Goal: Transaction & Acquisition: Purchase product/service

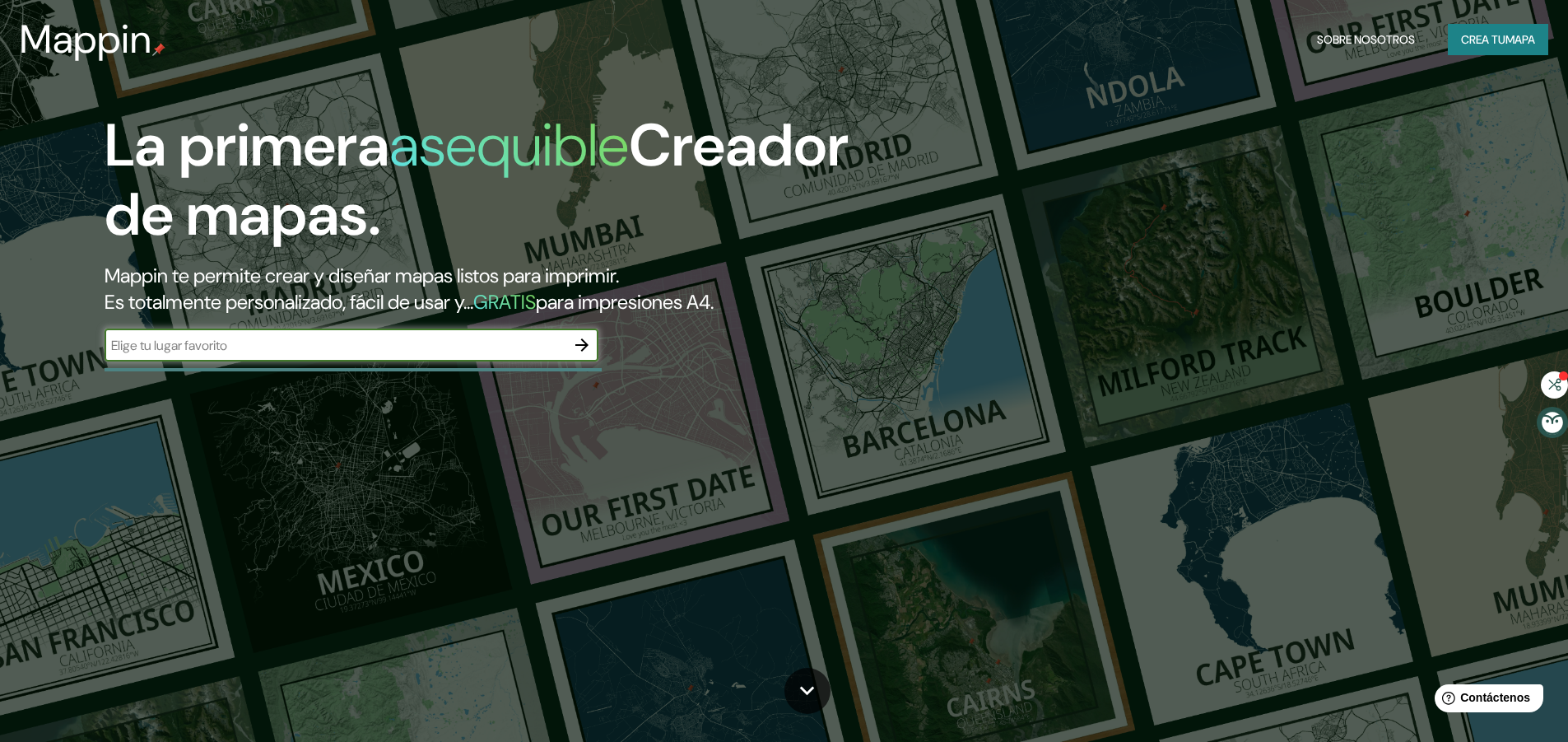
click at [330, 345] on input "text" at bounding box center [335, 345] width 460 height 19
click at [488, 344] on input "text" at bounding box center [335, 345] width 460 height 19
click at [368, 344] on input "text" at bounding box center [335, 345] width 460 height 19
type input "c"
type input "chancay"
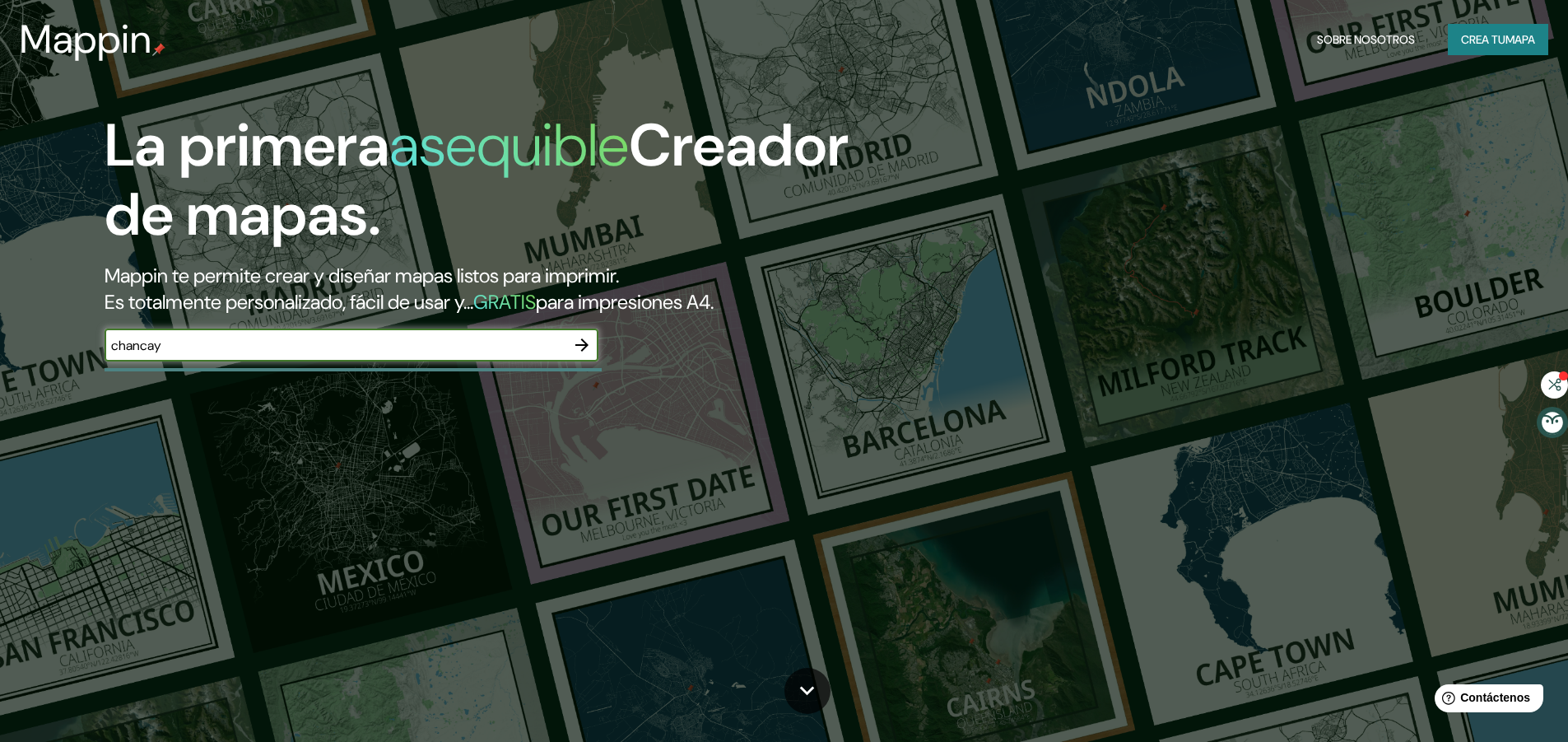
click at [581, 335] on icon "button" at bounding box center [581, 345] width 20 height 20
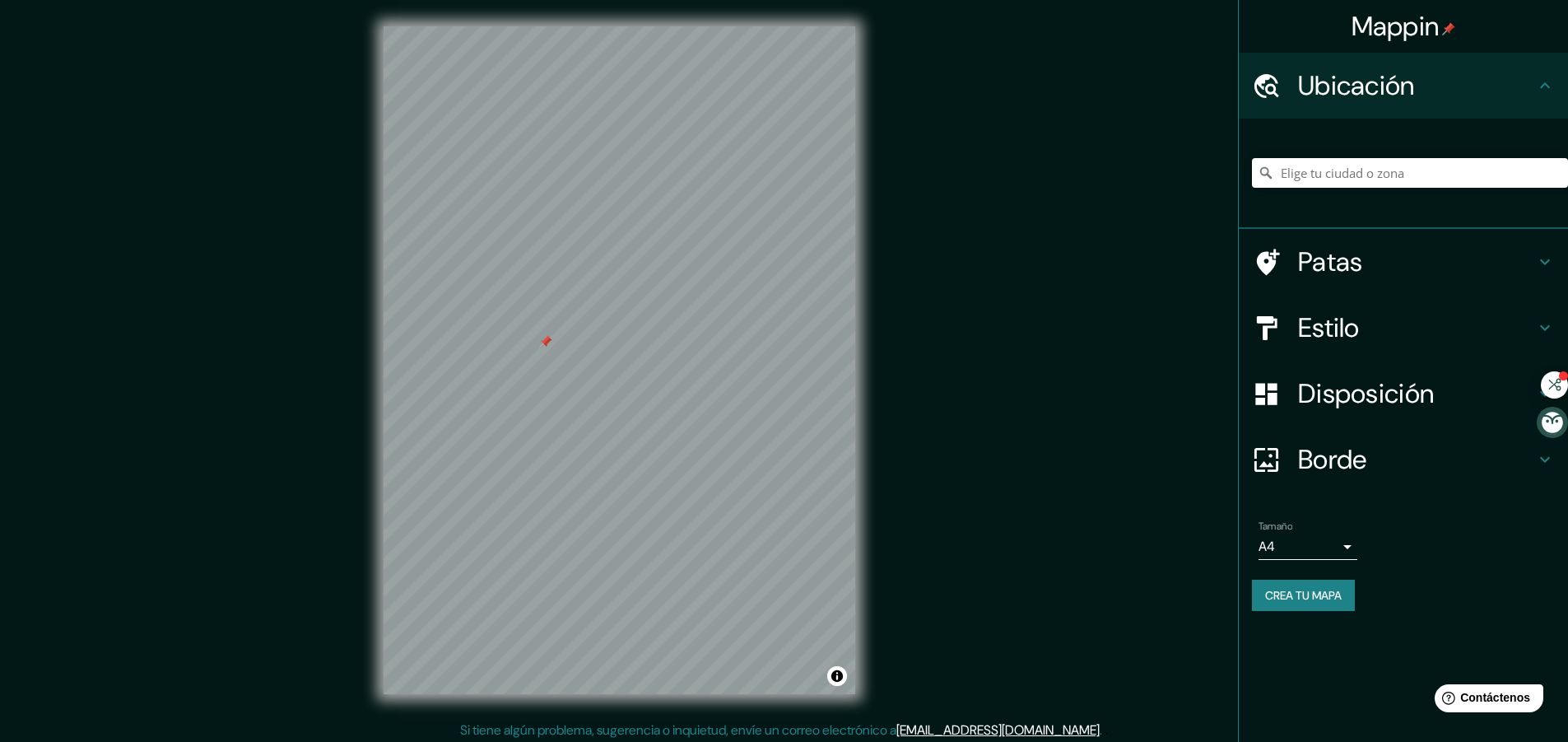
click at [1368, 260] on h4 "Patas" at bounding box center [1416, 262] width 237 height 33
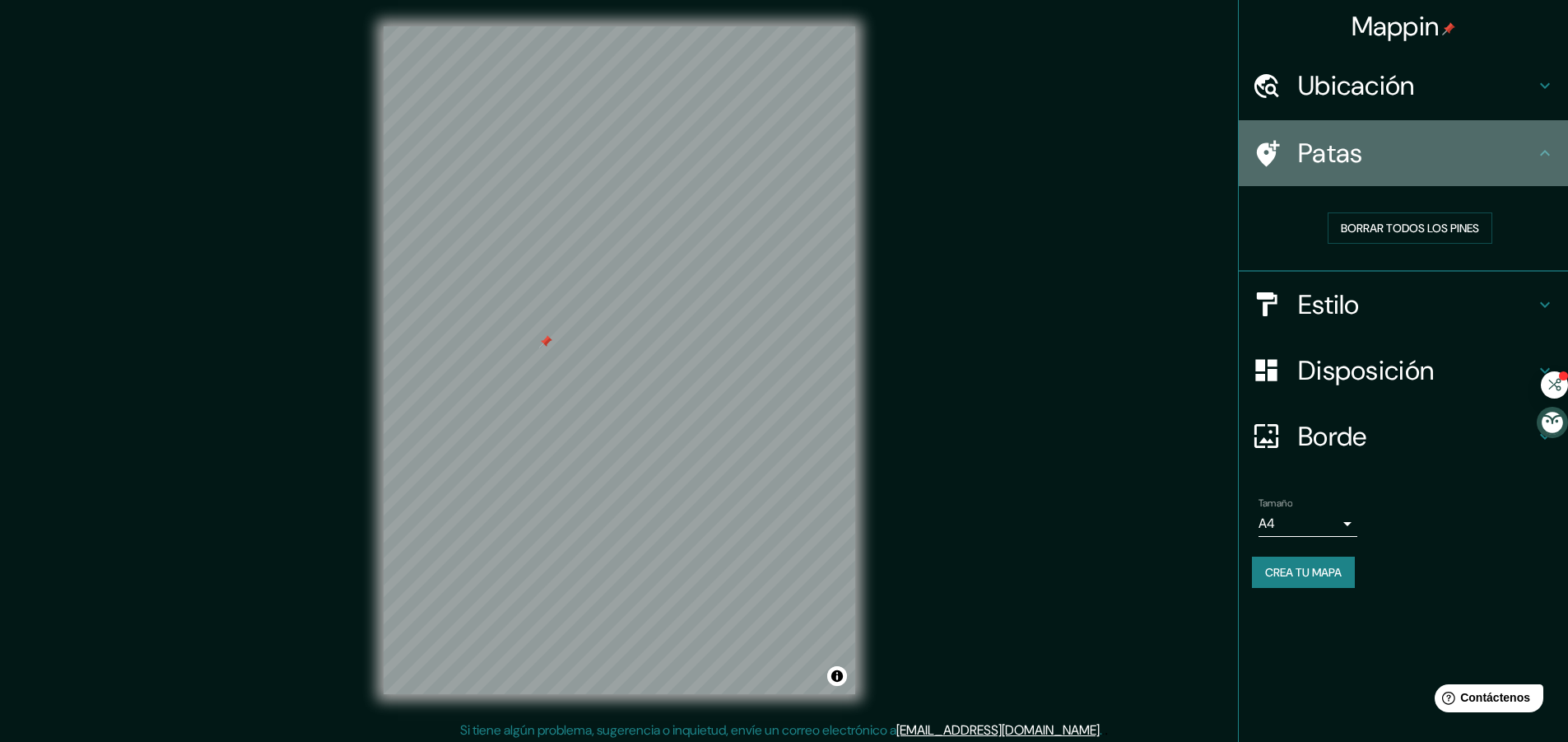
click at [1430, 168] on h4 "Patas" at bounding box center [1416, 153] width 237 height 33
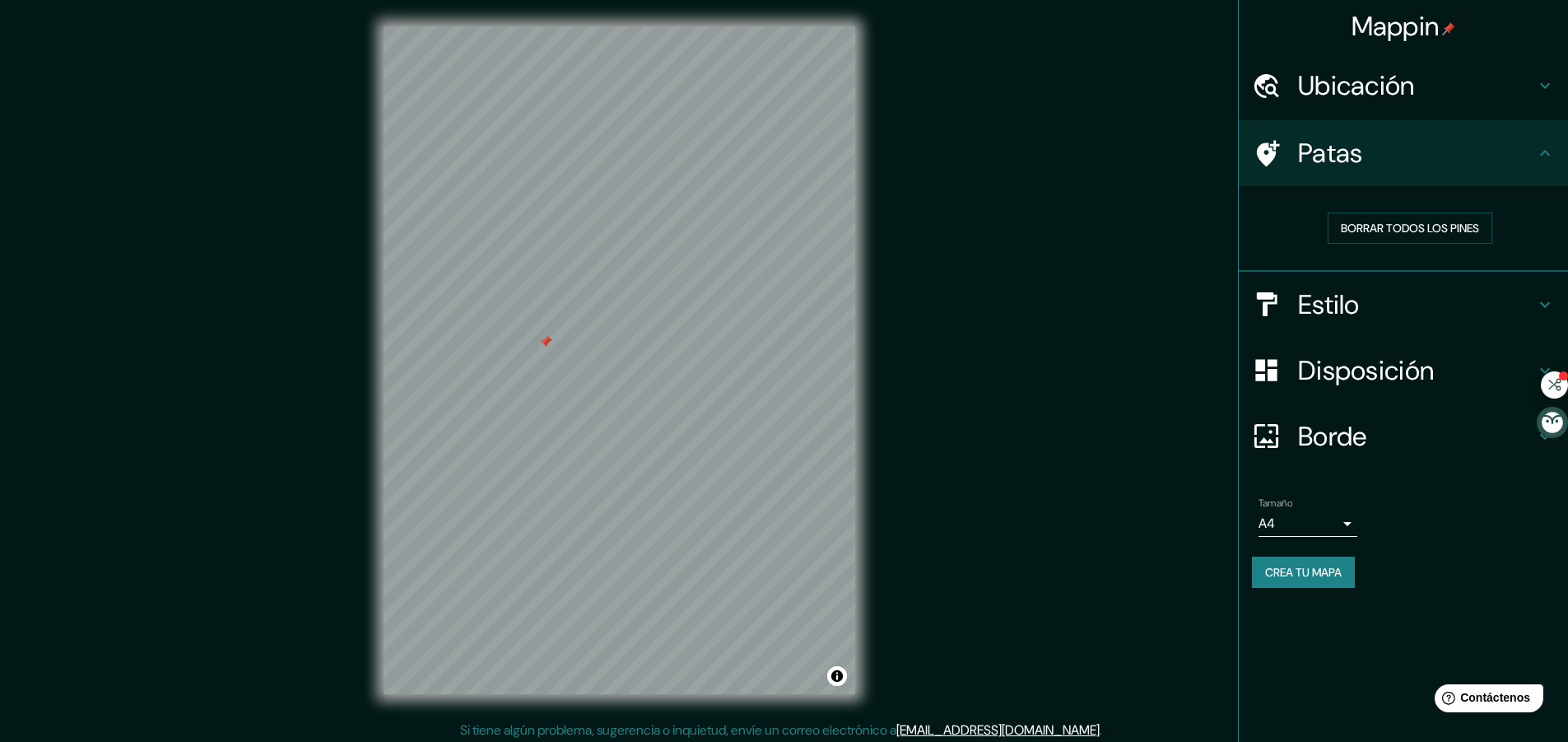
click at [1543, 151] on icon at bounding box center [1544, 153] width 20 height 20
click at [1546, 148] on icon at bounding box center [1544, 153] width 20 height 20
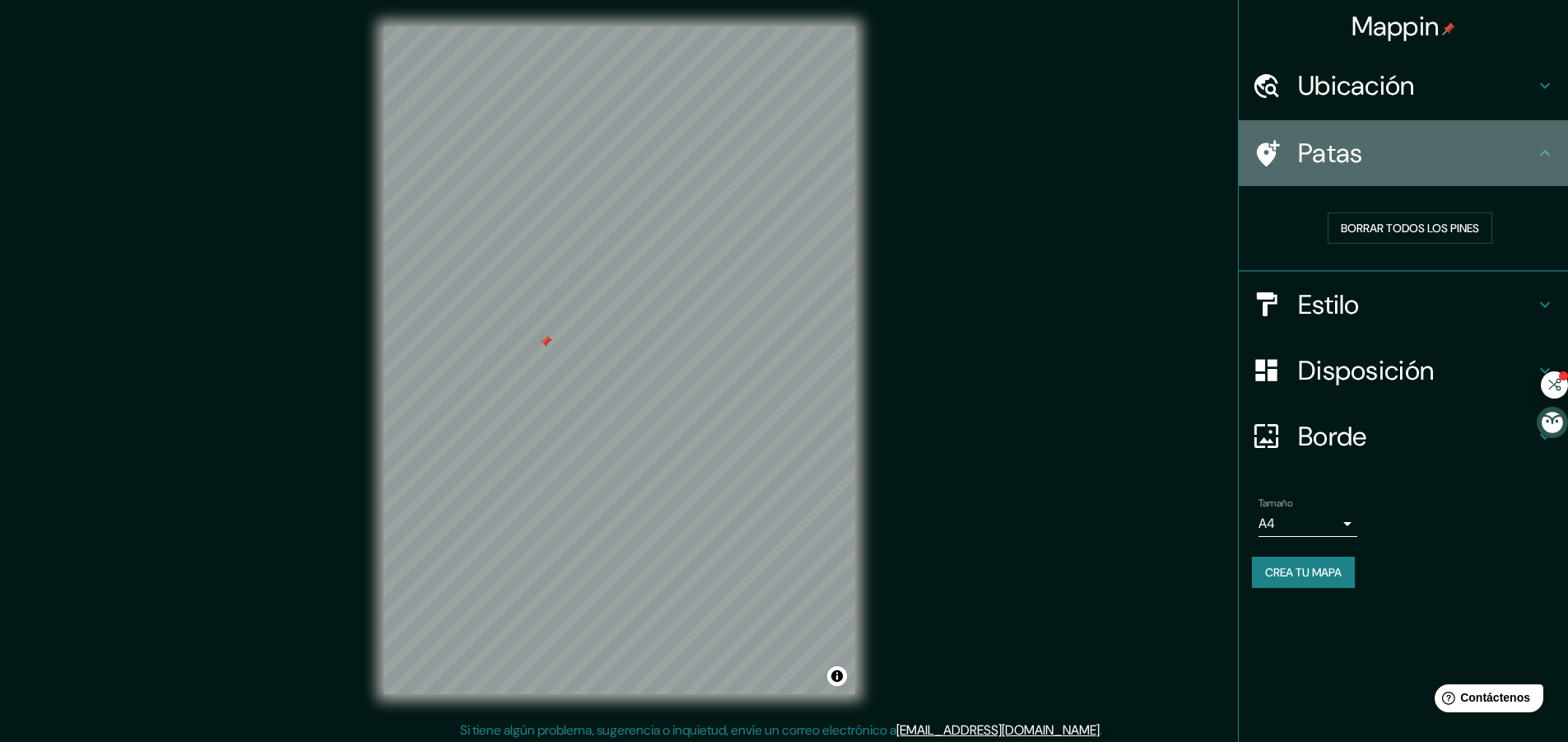
click at [1542, 153] on icon at bounding box center [1544, 153] width 20 height 20
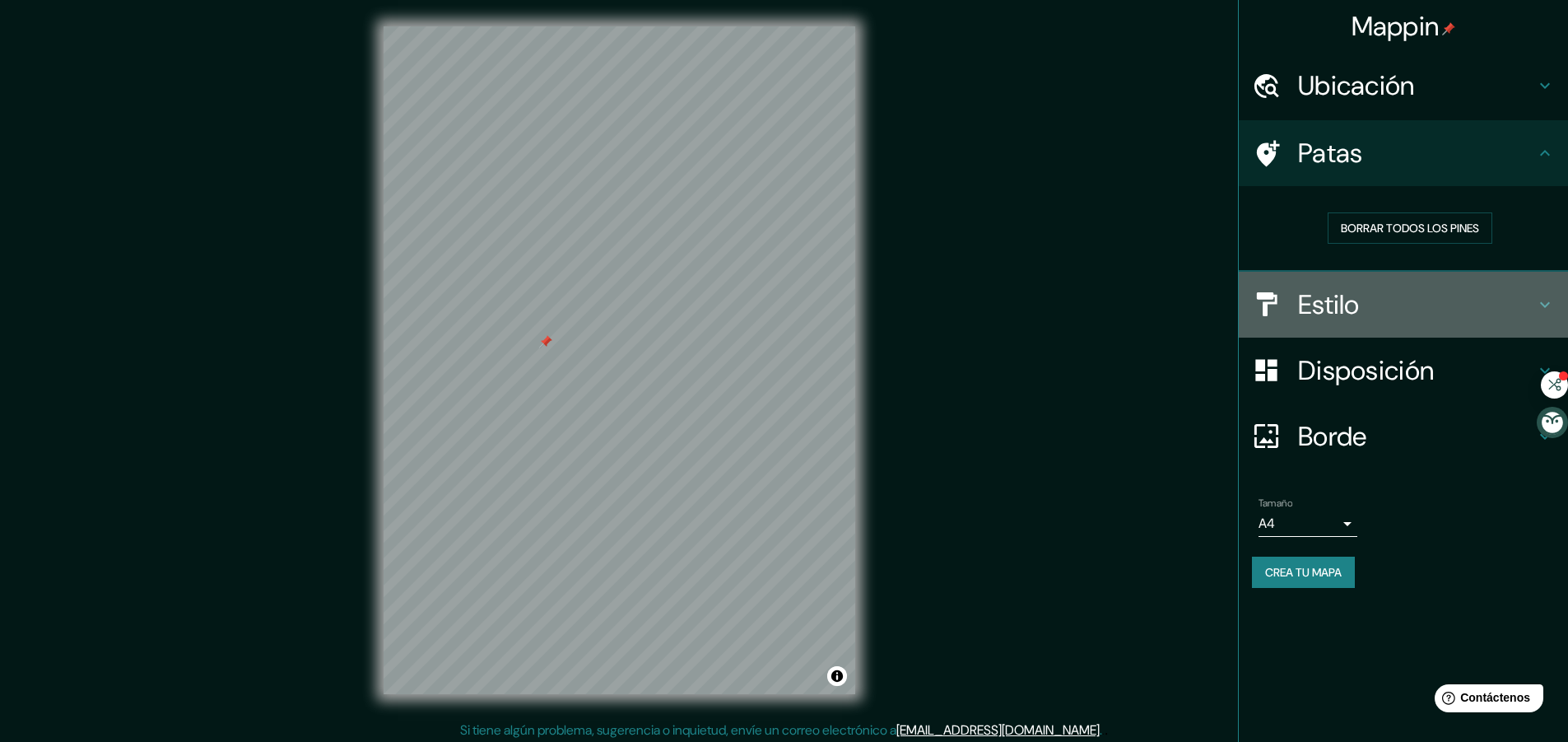
click at [1333, 309] on font "Estilo" at bounding box center [1328, 304] width 61 height 35
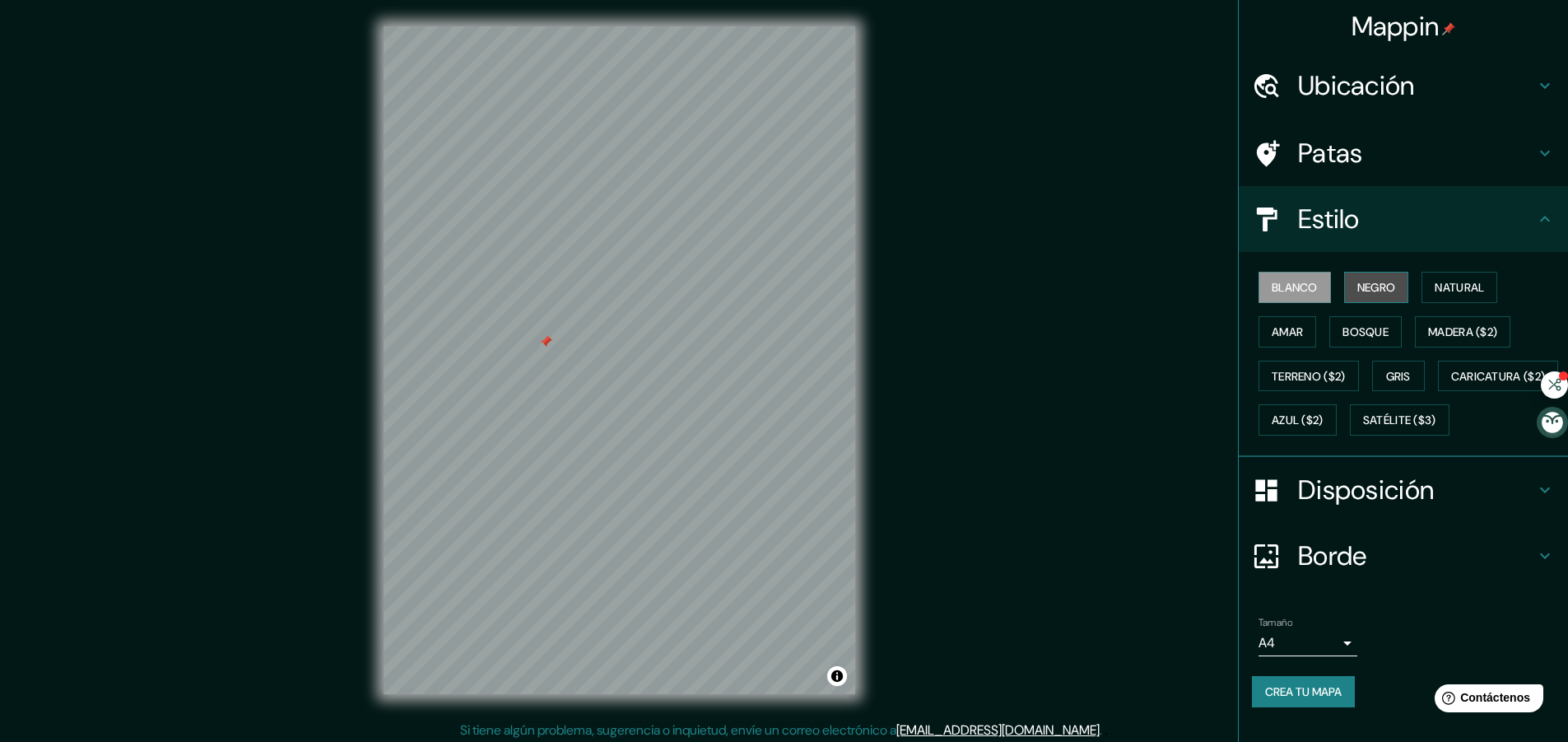
click at [1363, 282] on font "Negro" at bounding box center [1375, 287] width 38 height 14
click at [1434, 286] on font "Natural" at bounding box center [1459, 287] width 49 height 14
click at [1289, 326] on font "Amar" at bounding box center [1287, 331] width 32 height 14
click at [1342, 338] on font "Bosque" at bounding box center [1365, 331] width 46 height 14
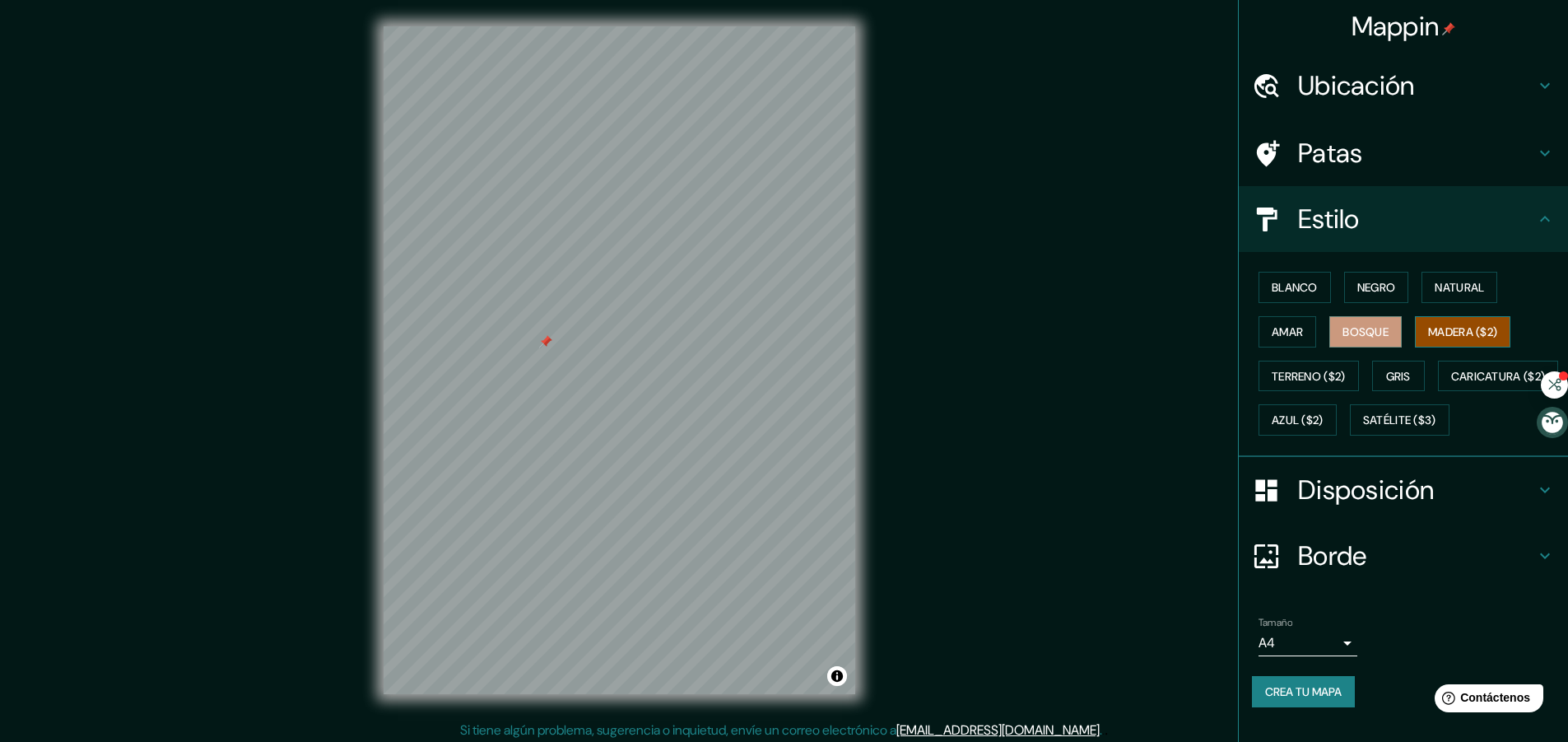
click at [1435, 336] on font "Madera ($2)" at bounding box center [1461, 331] width 69 height 14
click at [1403, 366] on font "Gris" at bounding box center [1397, 376] width 25 height 21
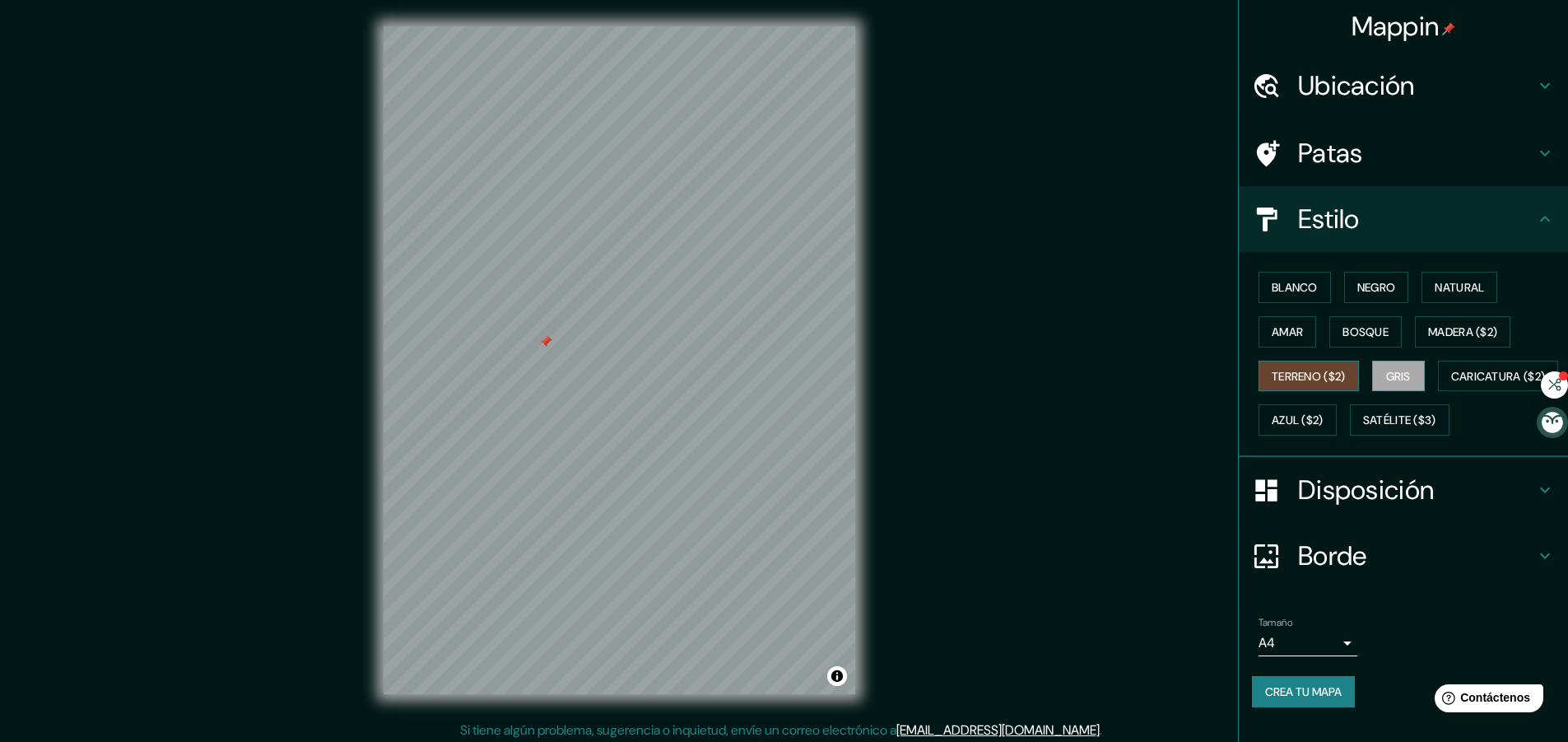
click at [1283, 372] on font "Terreno ($2)" at bounding box center [1308, 375] width 74 height 14
click at [1450, 384] on font "Caricatura ($2)" at bounding box center [1497, 375] width 95 height 14
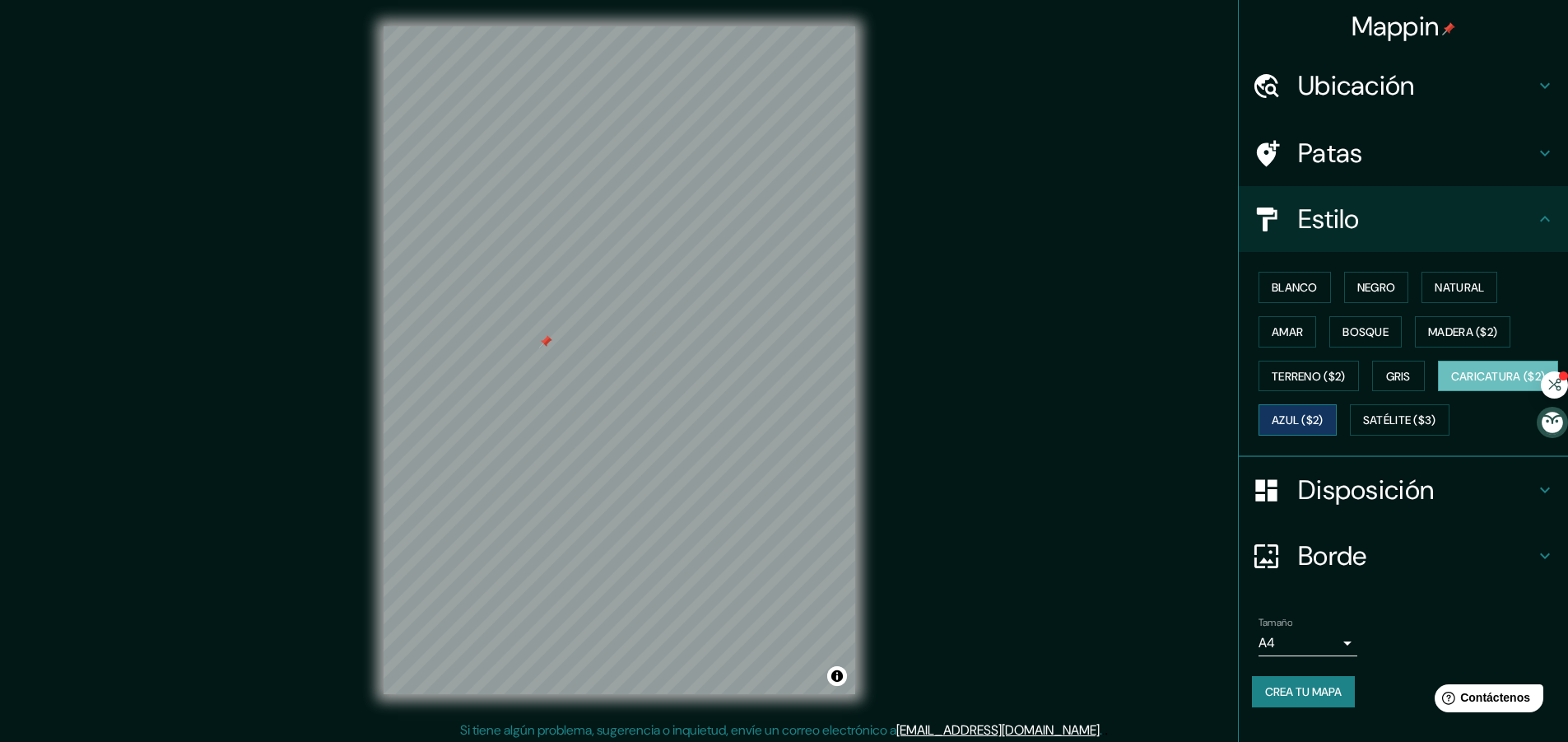
click at [1323, 415] on font "Azul ($2)" at bounding box center [1297, 420] width 52 height 14
click at [1363, 428] on font "Satélite ($3)" at bounding box center [1399, 420] width 73 height 14
click at [1346, 507] on font "Disposición" at bounding box center [1365, 490] width 136 height 35
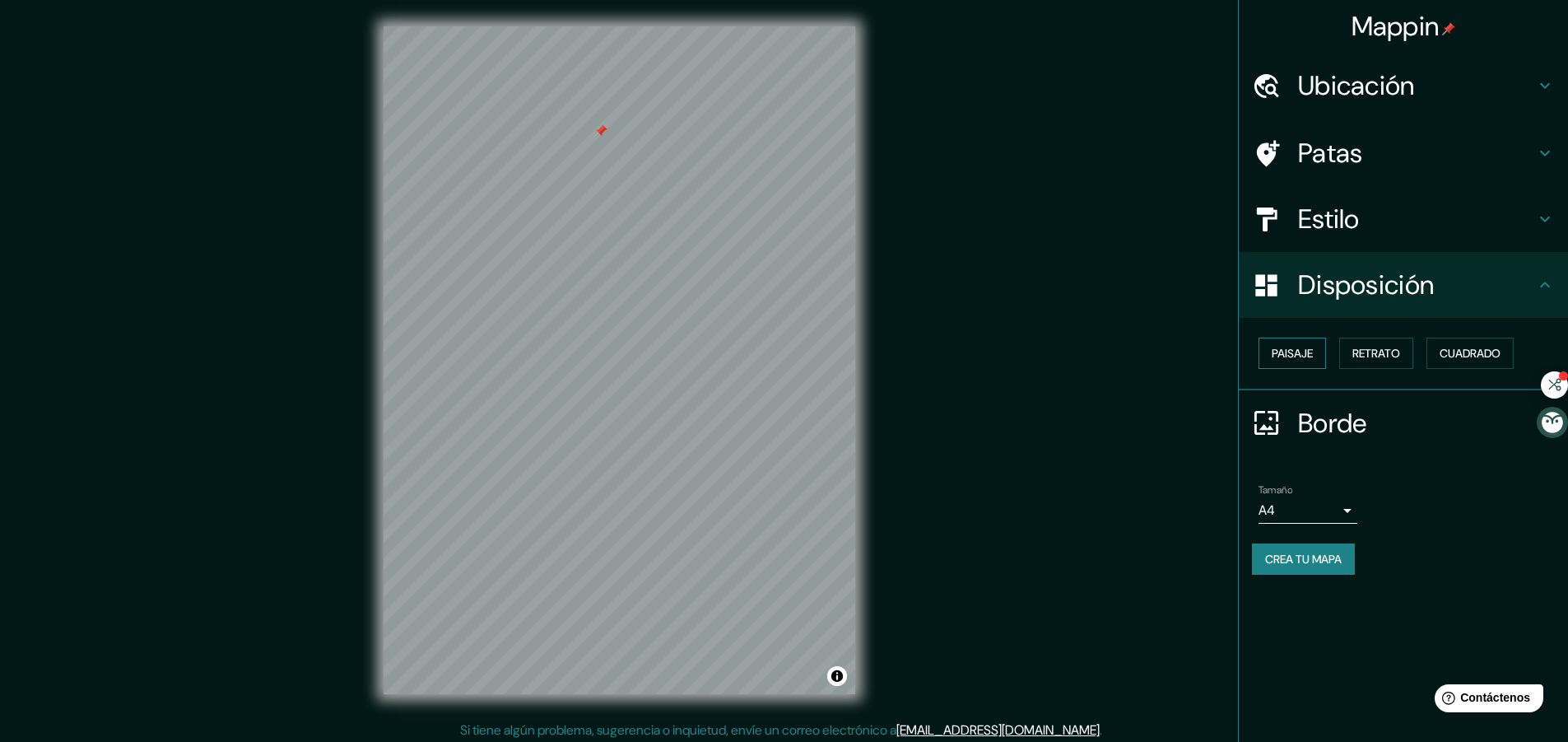
click at [1298, 351] on font "Paisaje" at bounding box center [1292, 352] width 41 height 14
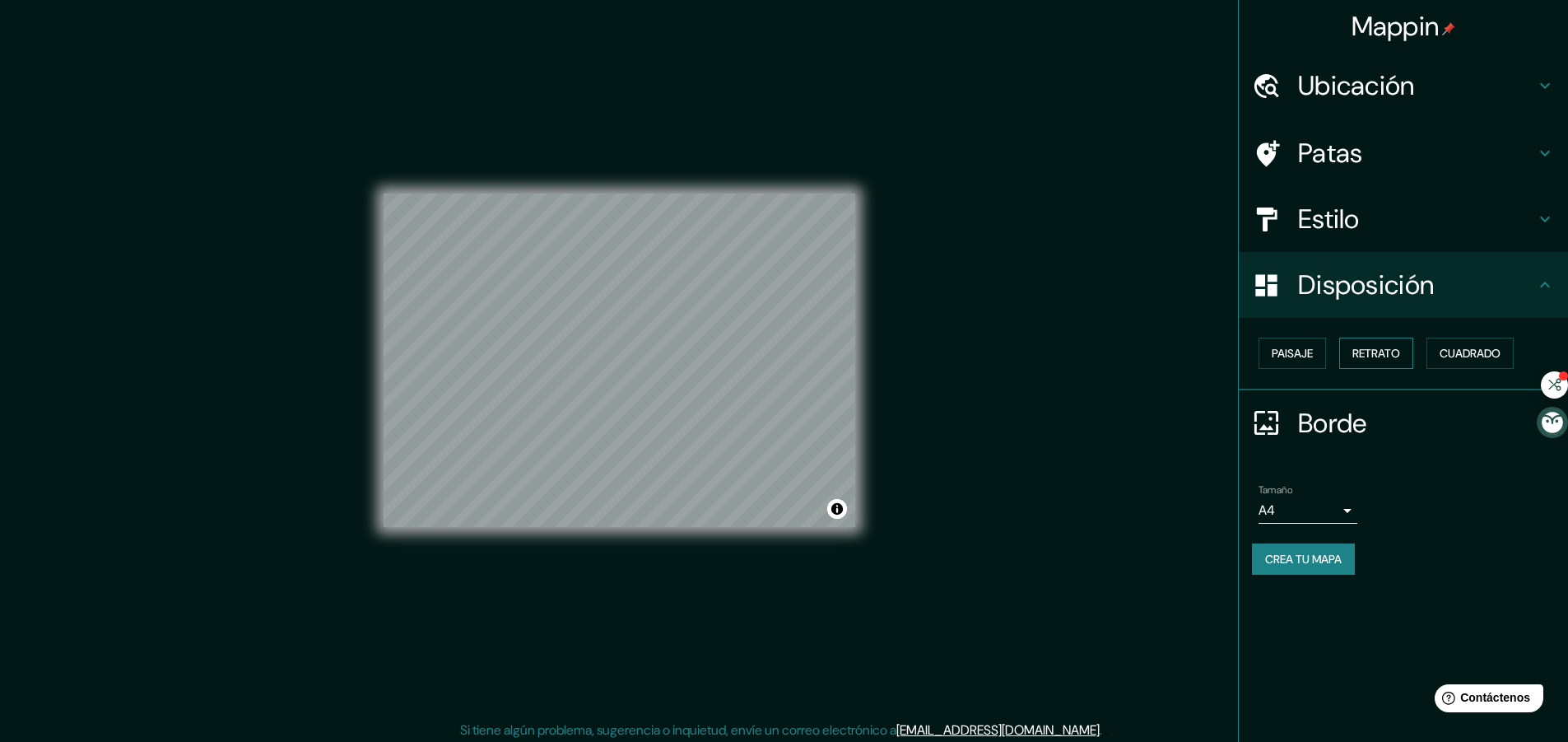
click at [1373, 349] on font "Retrato" at bounding box center [1376, 352] width 48 height 14
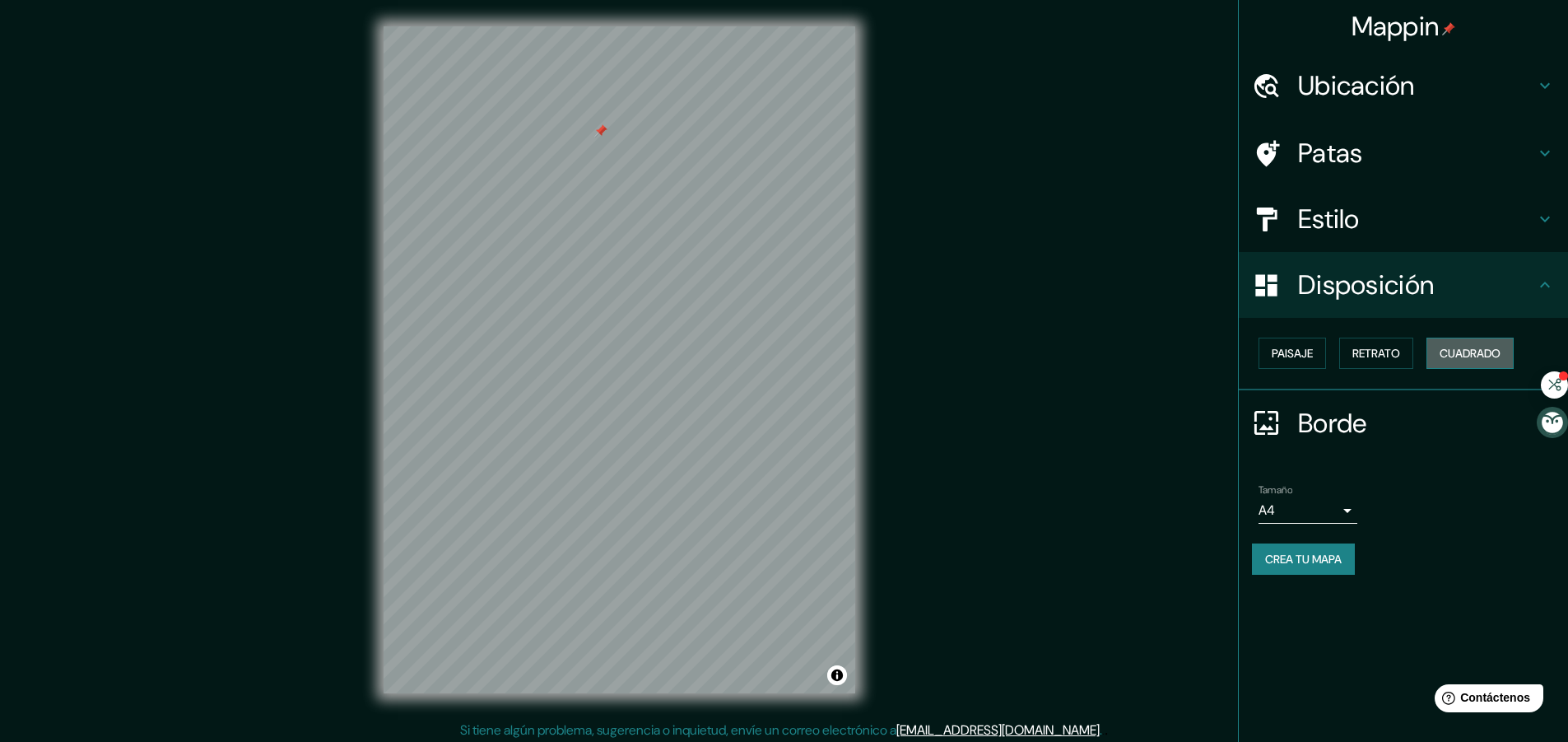
click at [1478, 350] on font "Cuadrado" at bounding box center [1469, 352] width 61 height 14
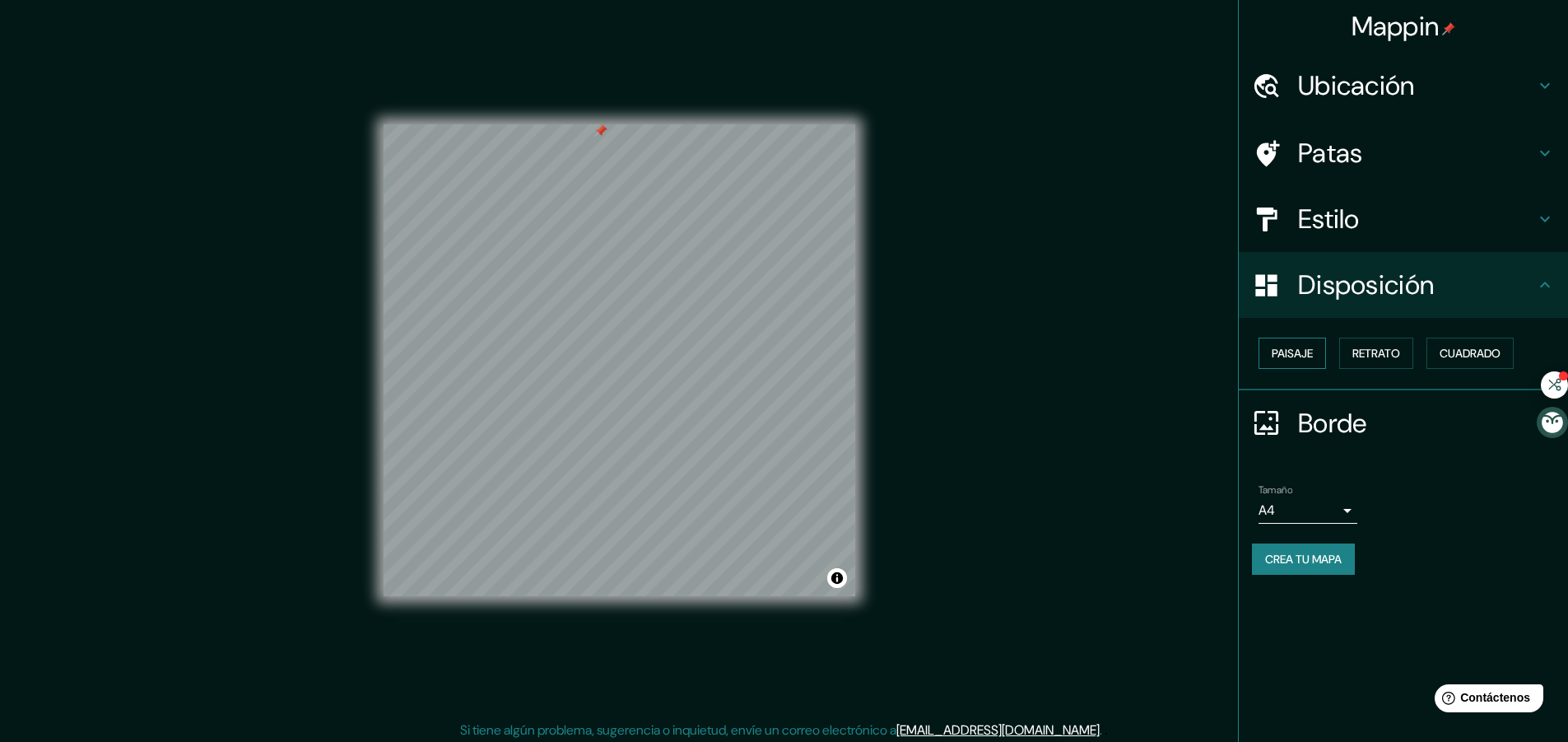
click at [1270, 362] on button "Paisaje" at bounding box center [1292, 353] width 67 height 32
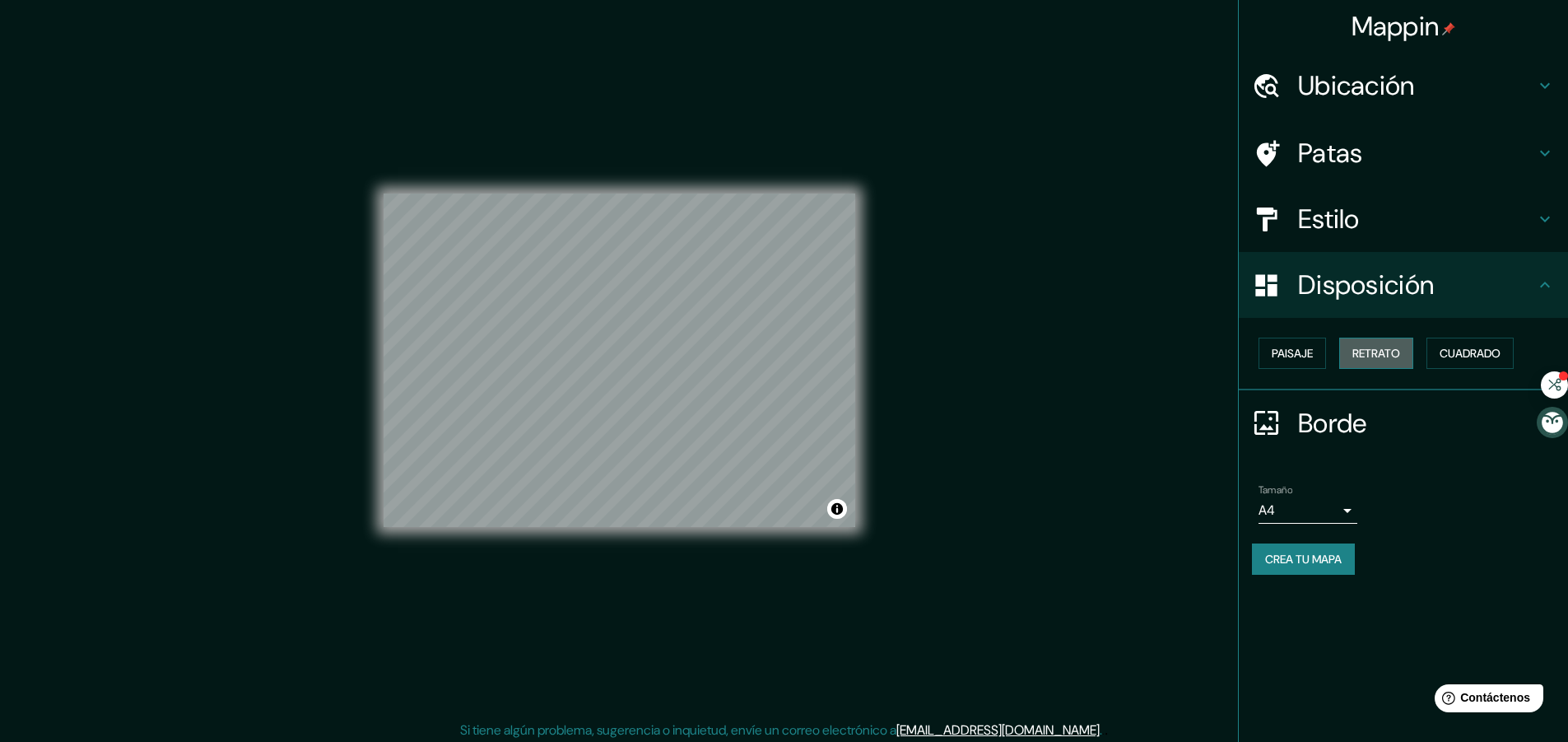
click at [1380, 351] on font "Retrato" at bounding box center [1376, 352] width 48 height 14
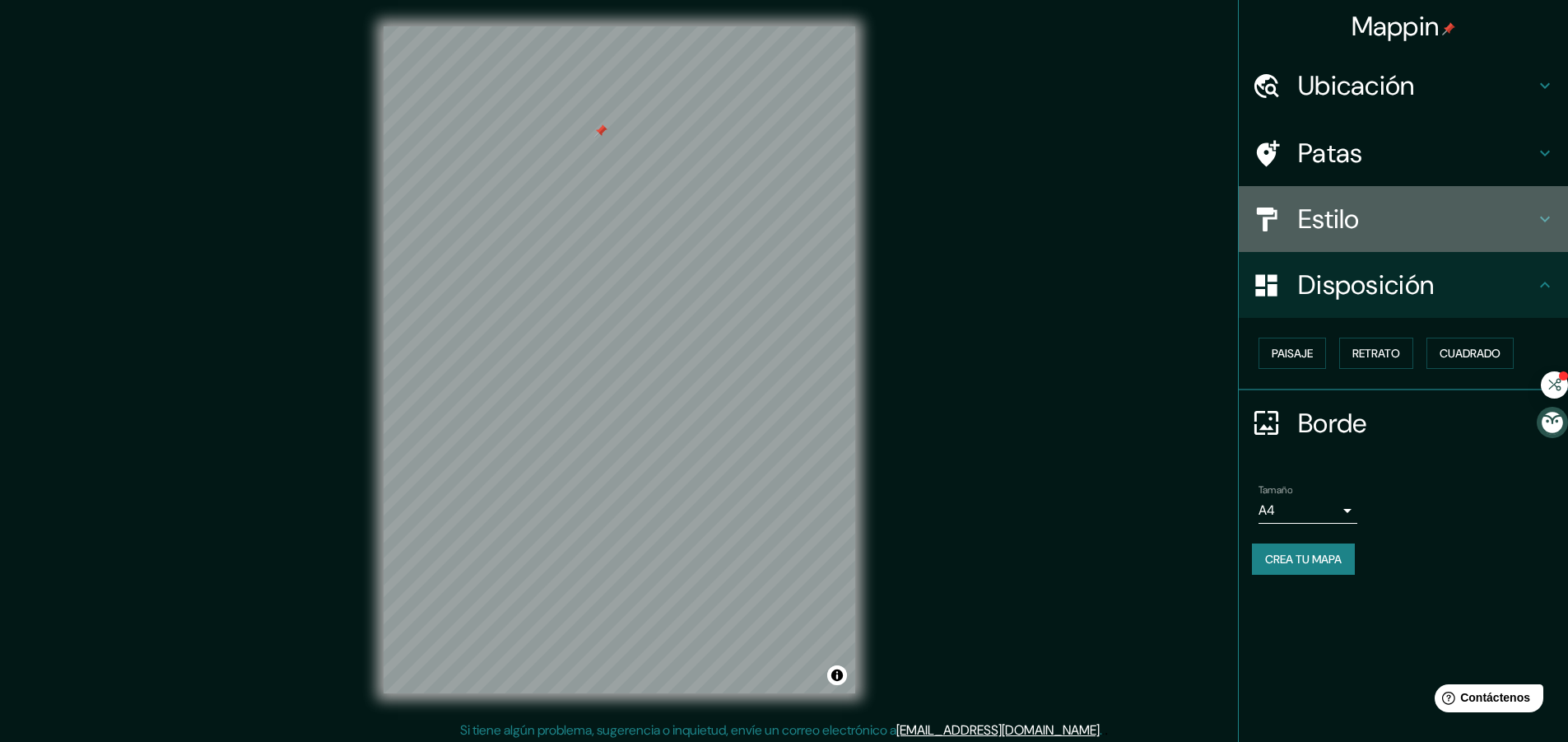
click at [1344, 206] on font "Estilo" at bounding box center [1328, 218] width 61 height 35
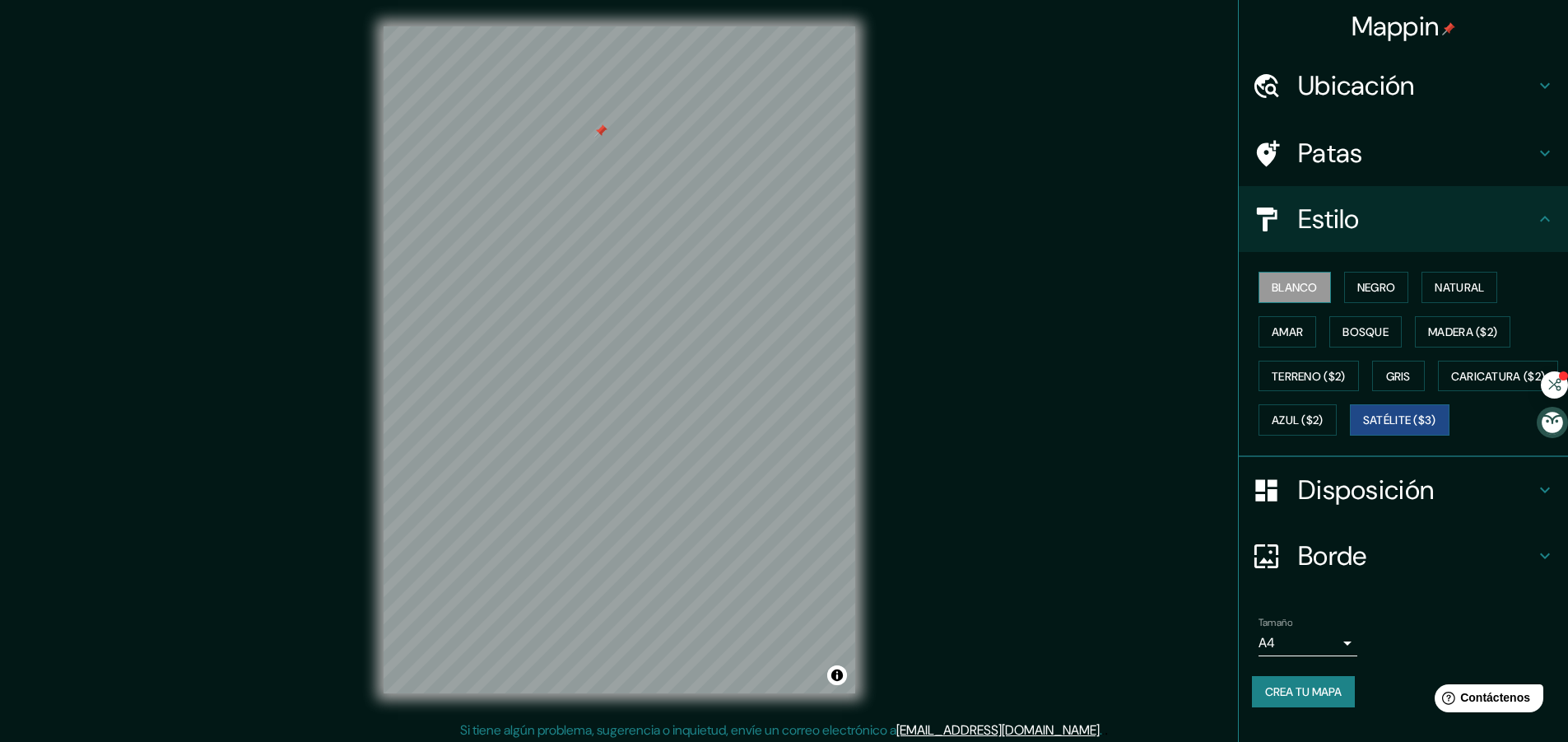
click at [1289, 284] on font "Blanco" at bounding box center [1294, 287] width 46 height 14
click at [1365, 293] on font "Negro" at bounding box center [1375, 287] width 38 height 14
click at [1451, 272] on button "Natural" at bounding box center [1459, 287] width 76 height 32
click at [1334, 666] on body "Mappin Ubicación Patas Estilo Blanco Negro Natural [PERSON_NAME] ($2) Terreno (…" at bounding box center [784, 371] width 1568 height 742
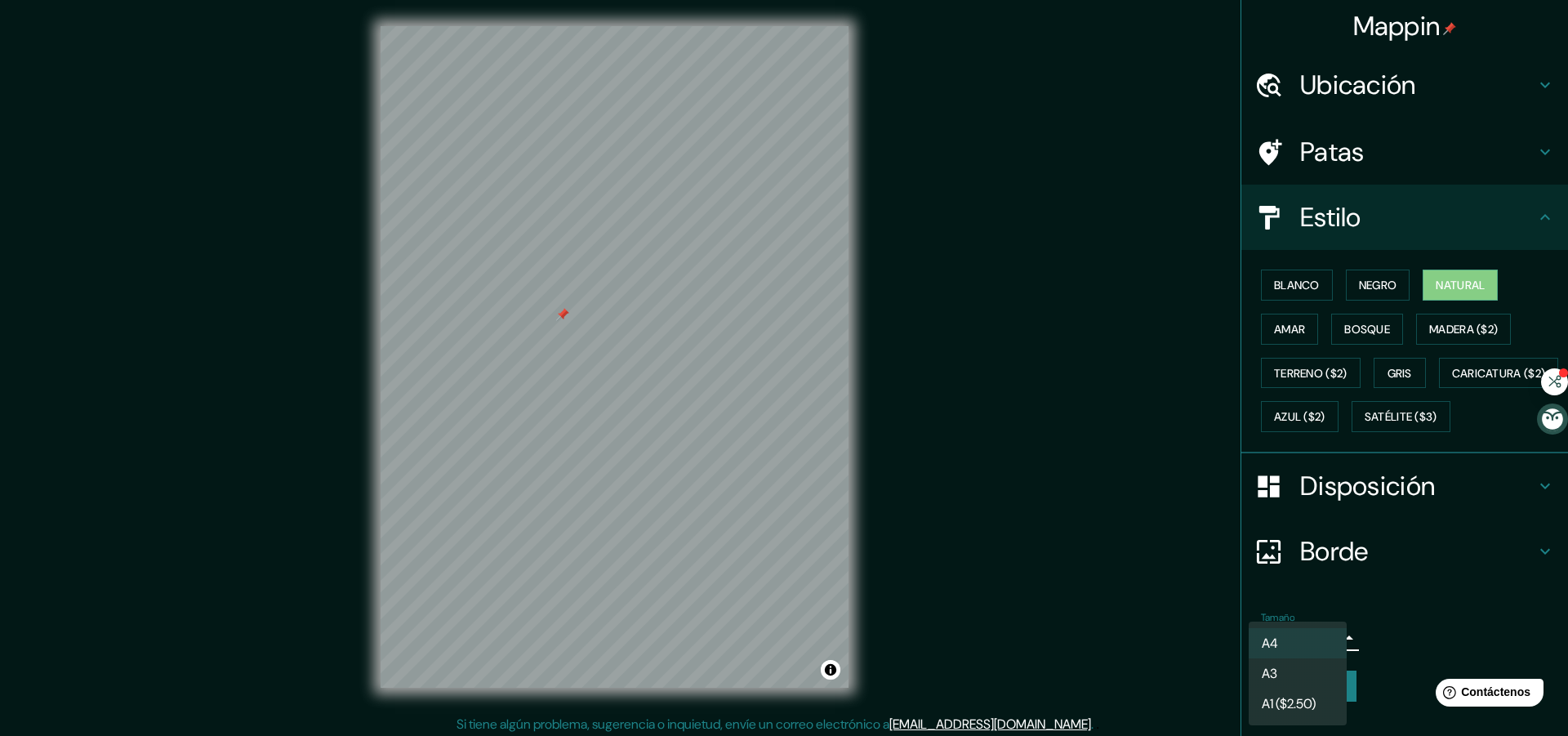
click at [1321, 659] on li "A3" at bounding box center [1298, 673] width 98 height 30
type input "a4"
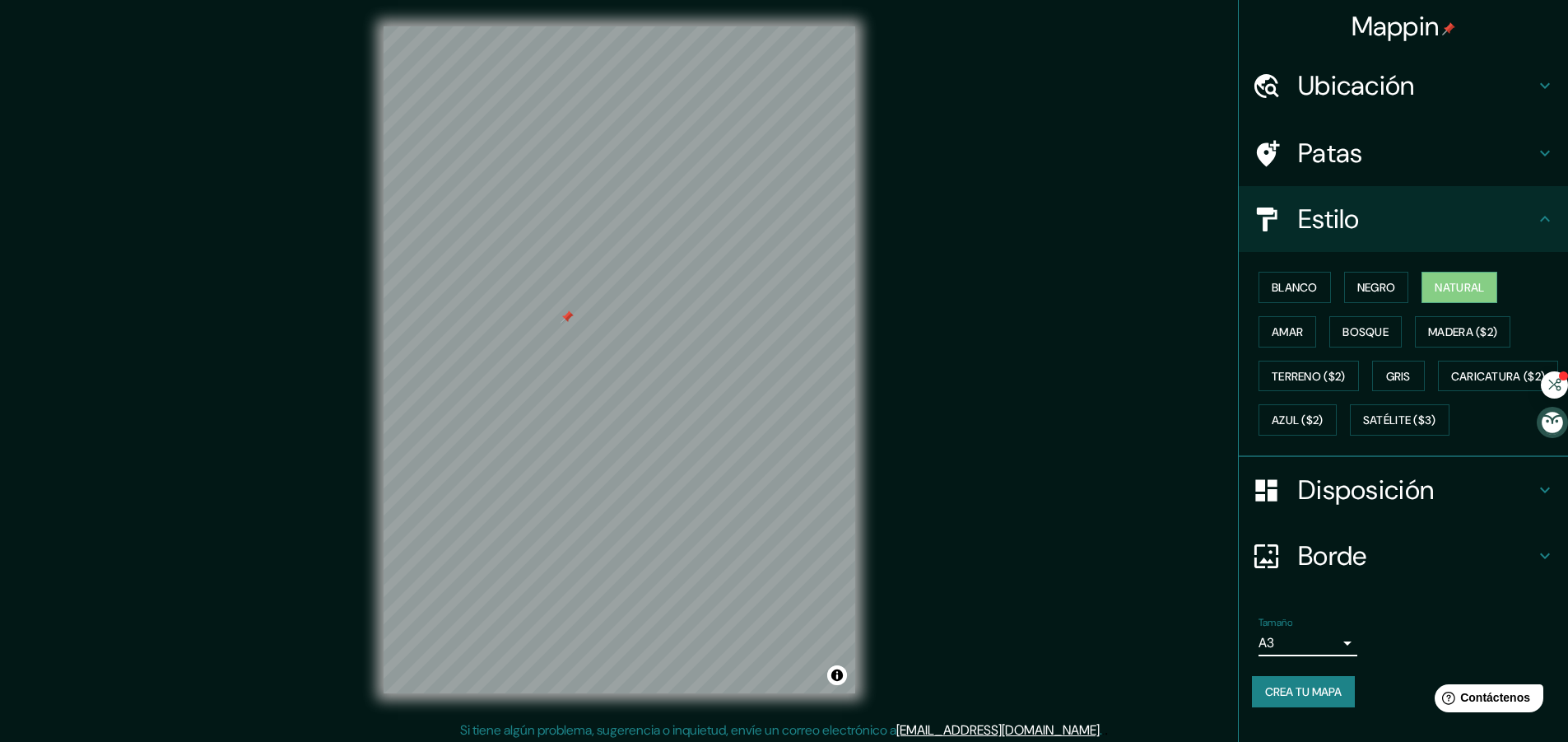
click at [1328, 699] on font "Crea tu mapa" at bounding box center [1303, 691] width 77 height 14
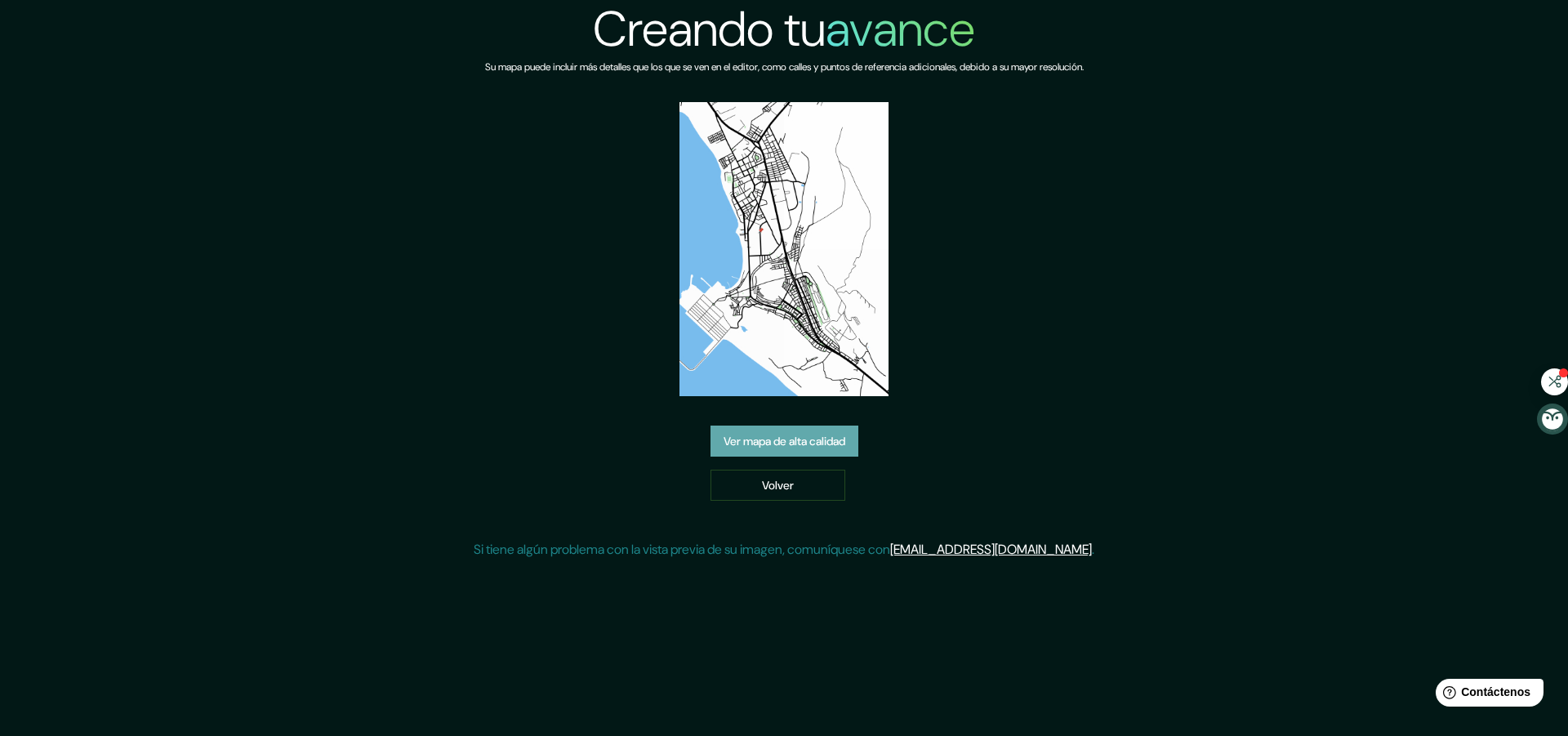
click at [841, 446] on font "Ver mapa de alta calidad" at bounding box center [784, 441] width 122 height 14
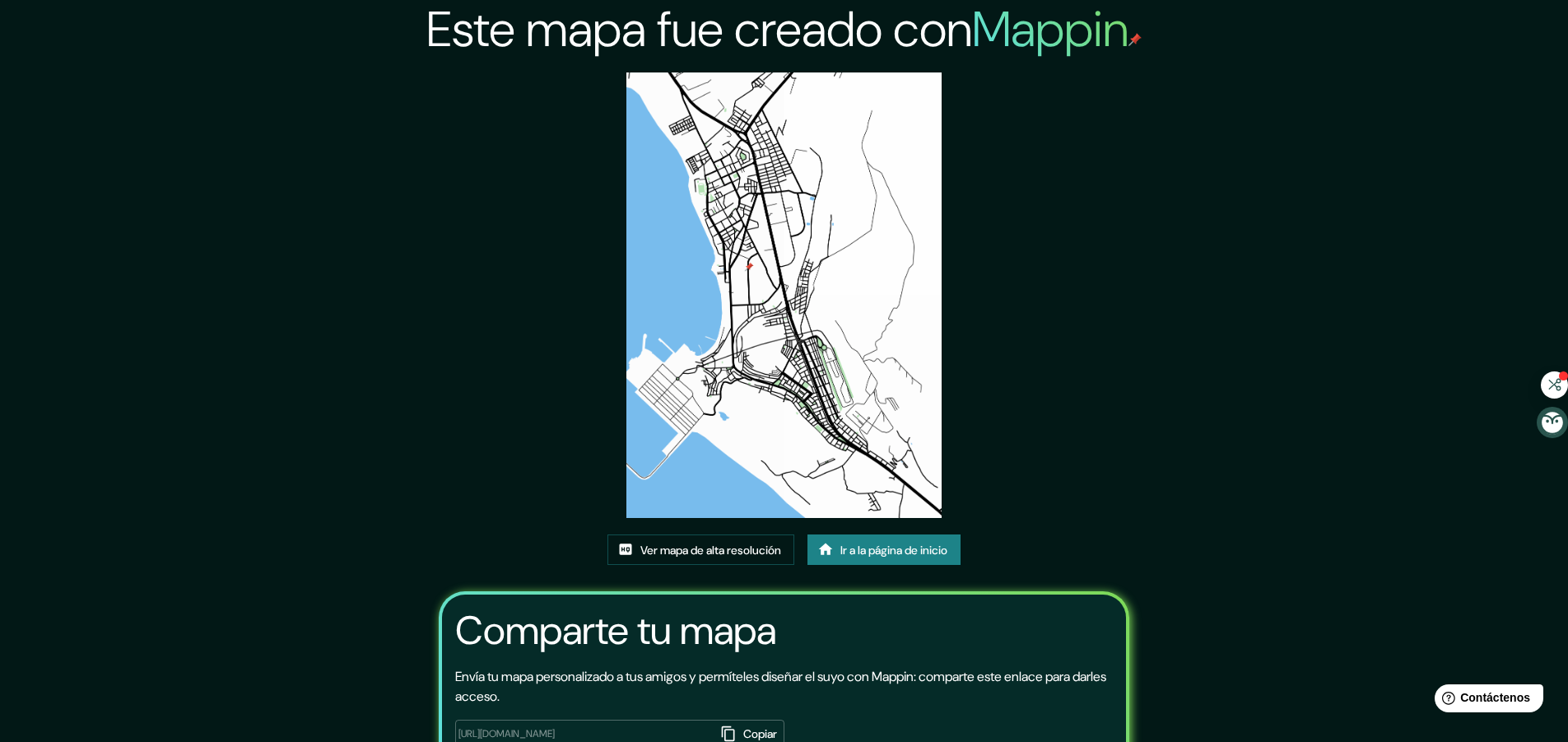
click at [772, 378] on img at bounding box center [783, 295] width 315 height 445
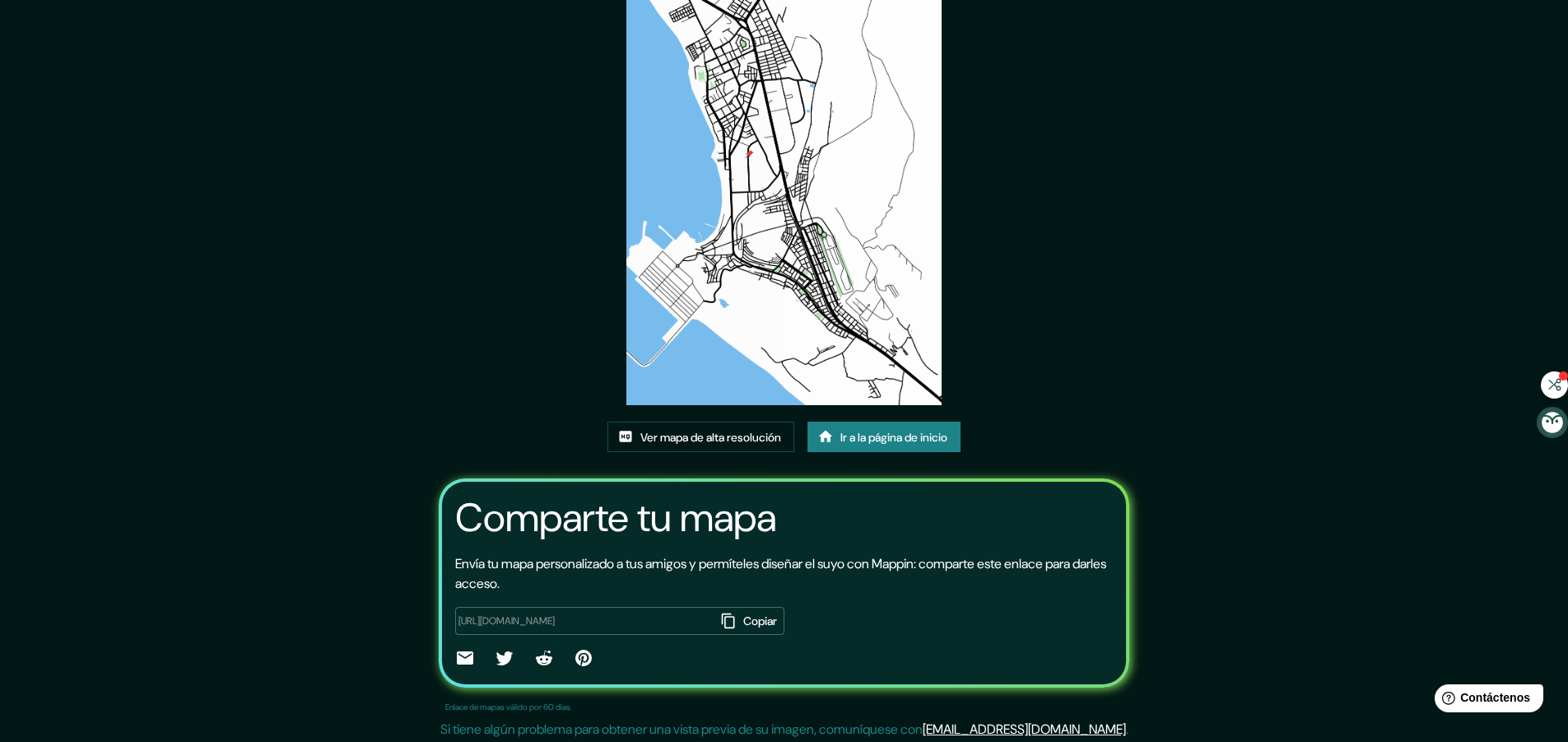
scroll to position [117, 0]
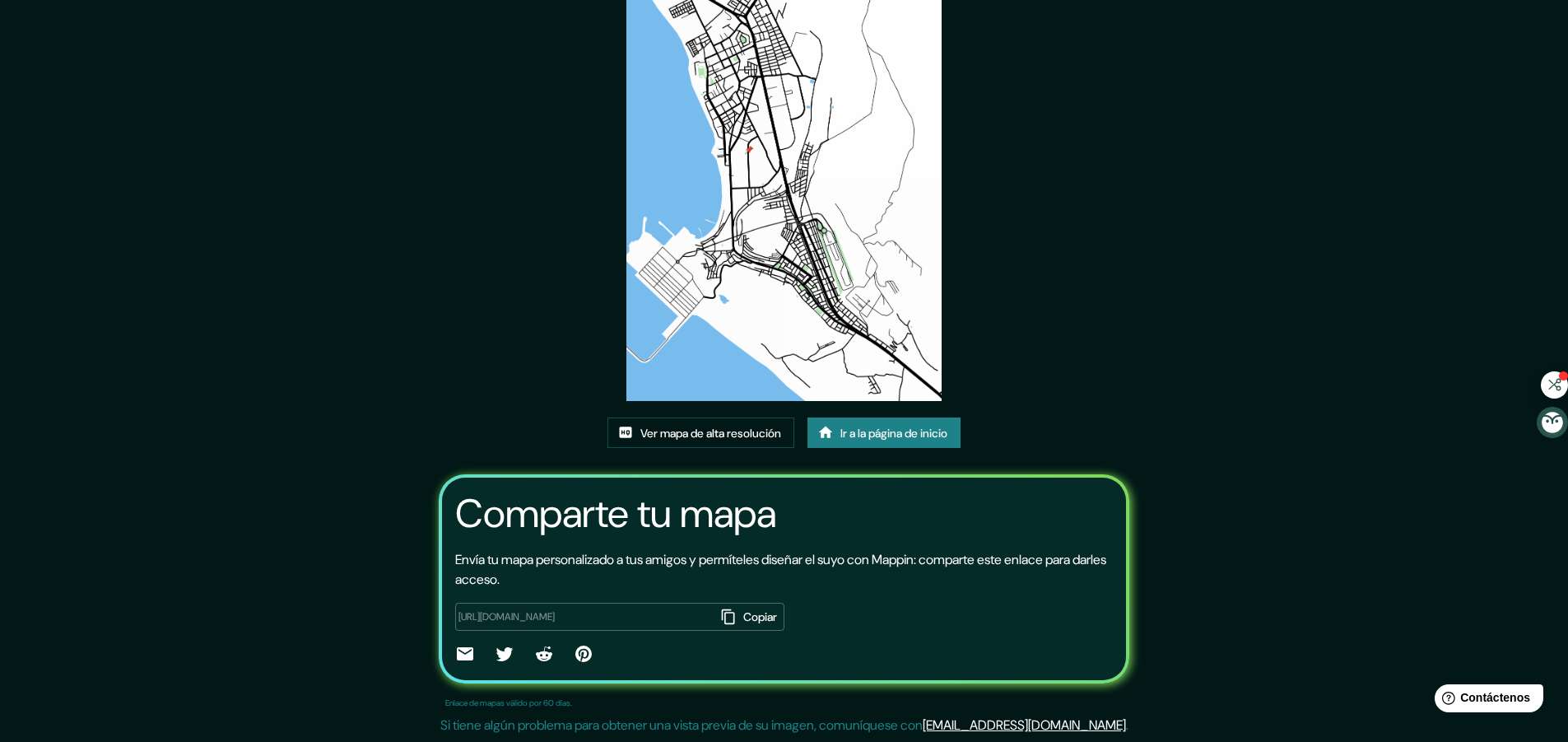
click at [866, 422] on font "Ir a la página de inicio" at bounding box center [893, 432] width 107 height 21
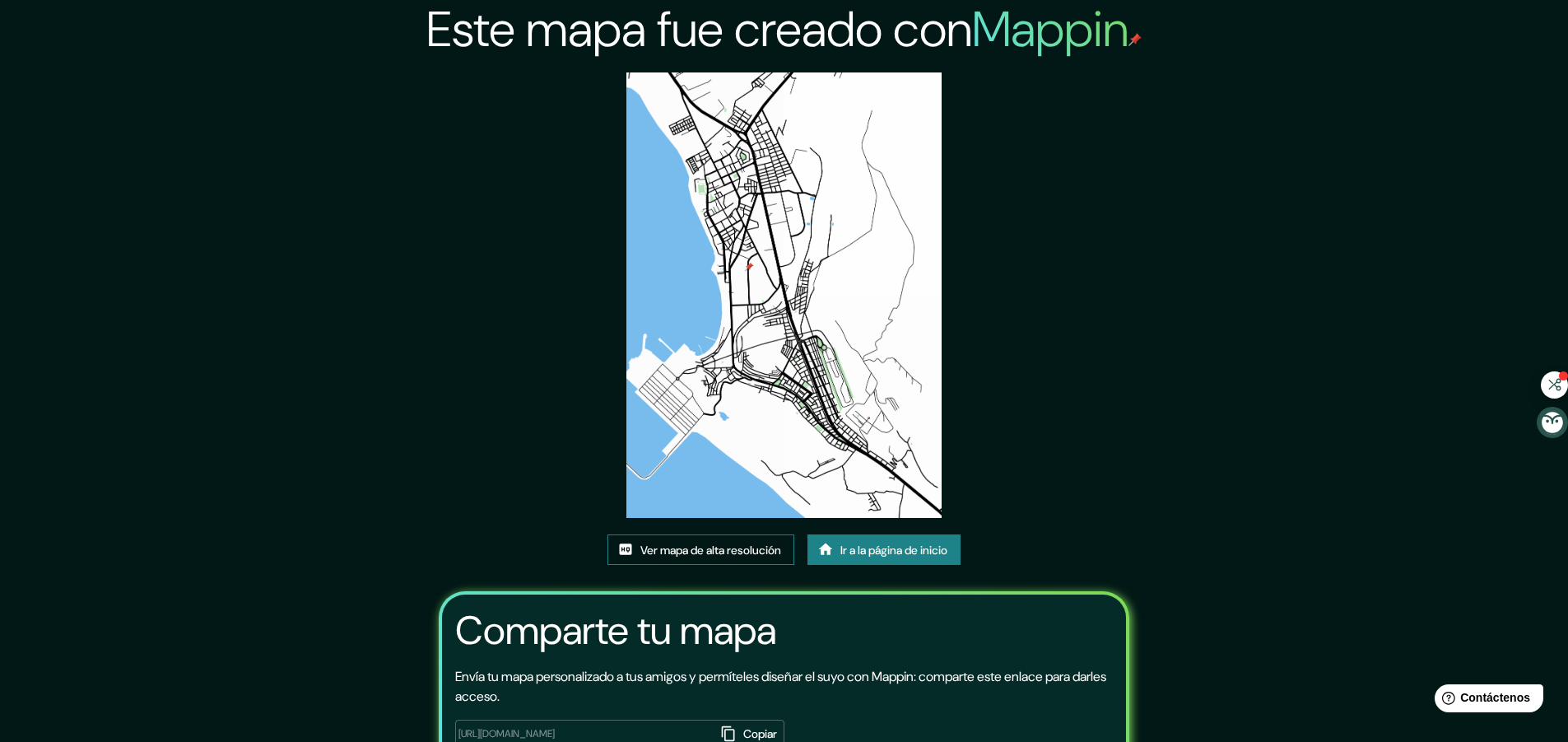
click at [707, 555] on font "Ver mapa de alta resolución" at bounding box center [710, 549] width 141 height 14
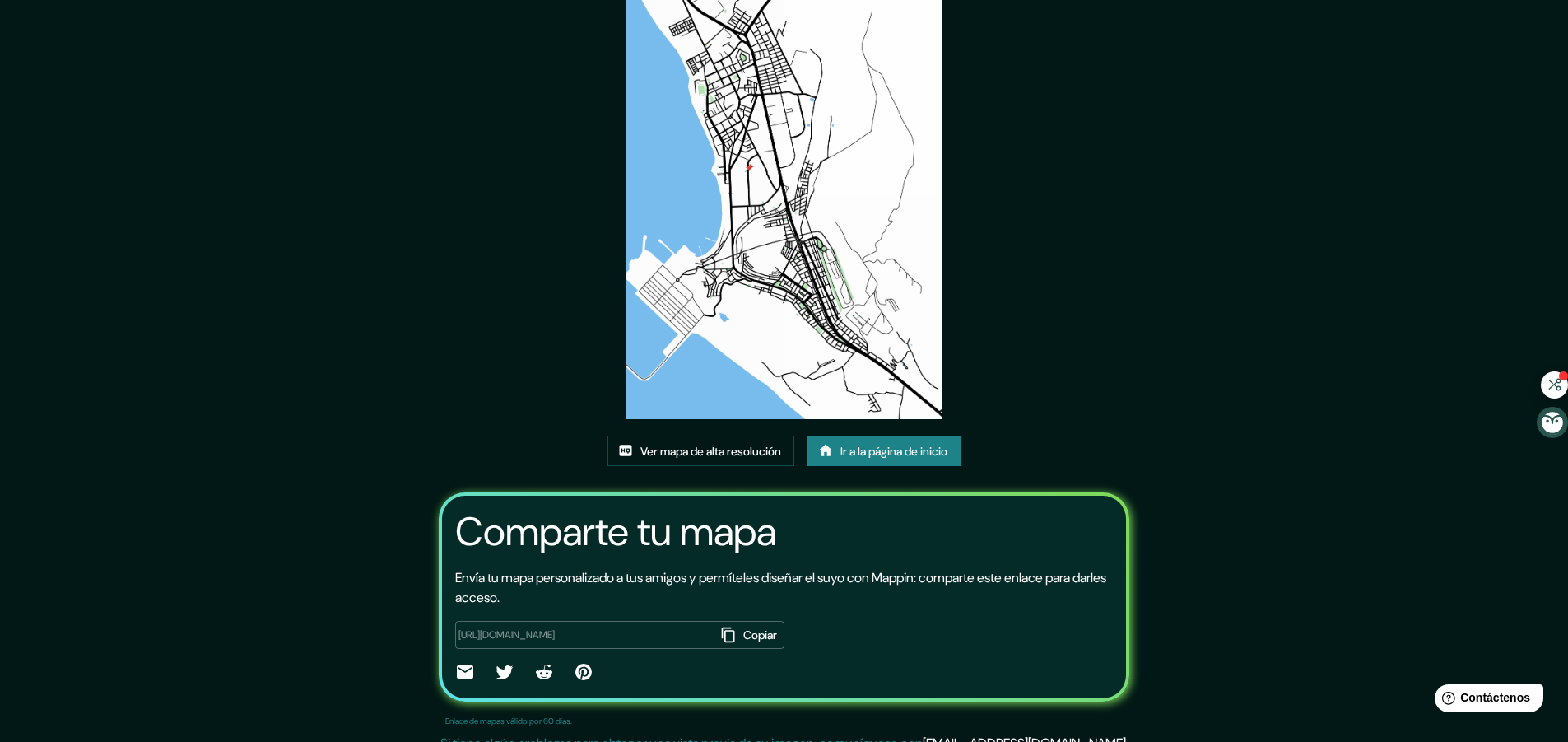
scroll to position [117, 0]
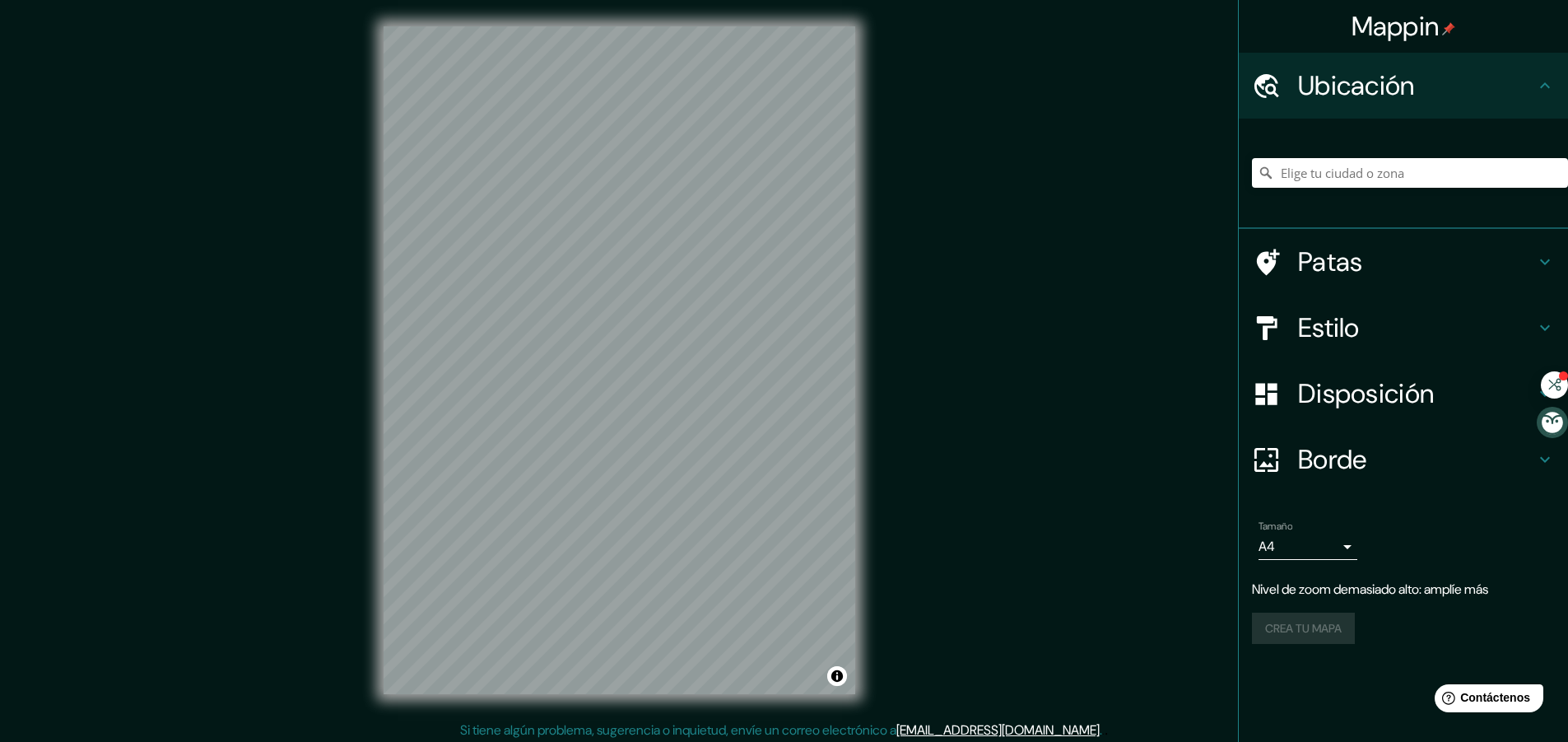
click at [1360, 275] on font "Patas" at bounding box center [1330, 262] width 65 height 35
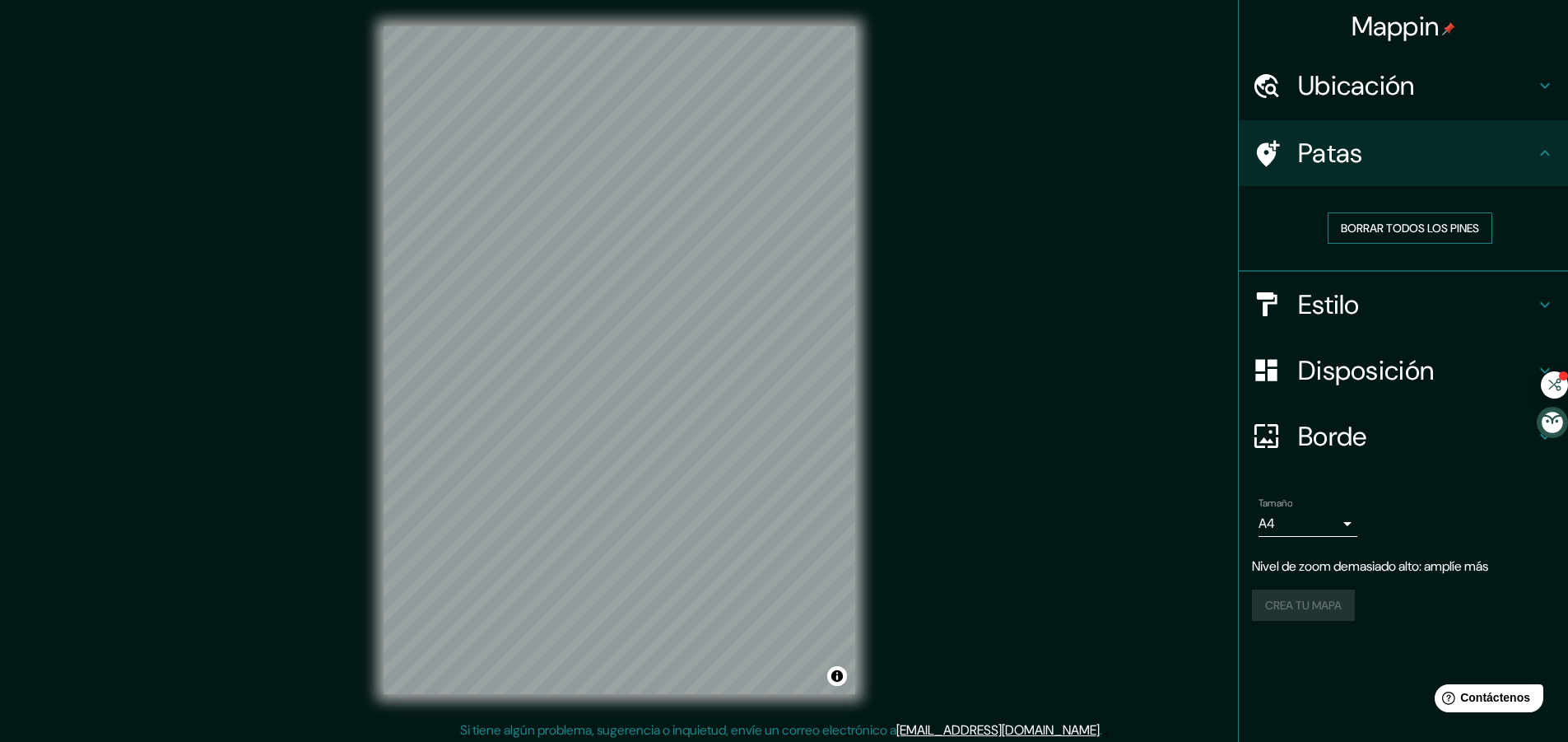
click at [1366, 241] on button "Borrar todos los pines" at bounding box center [1409, 228] width 165 height 32
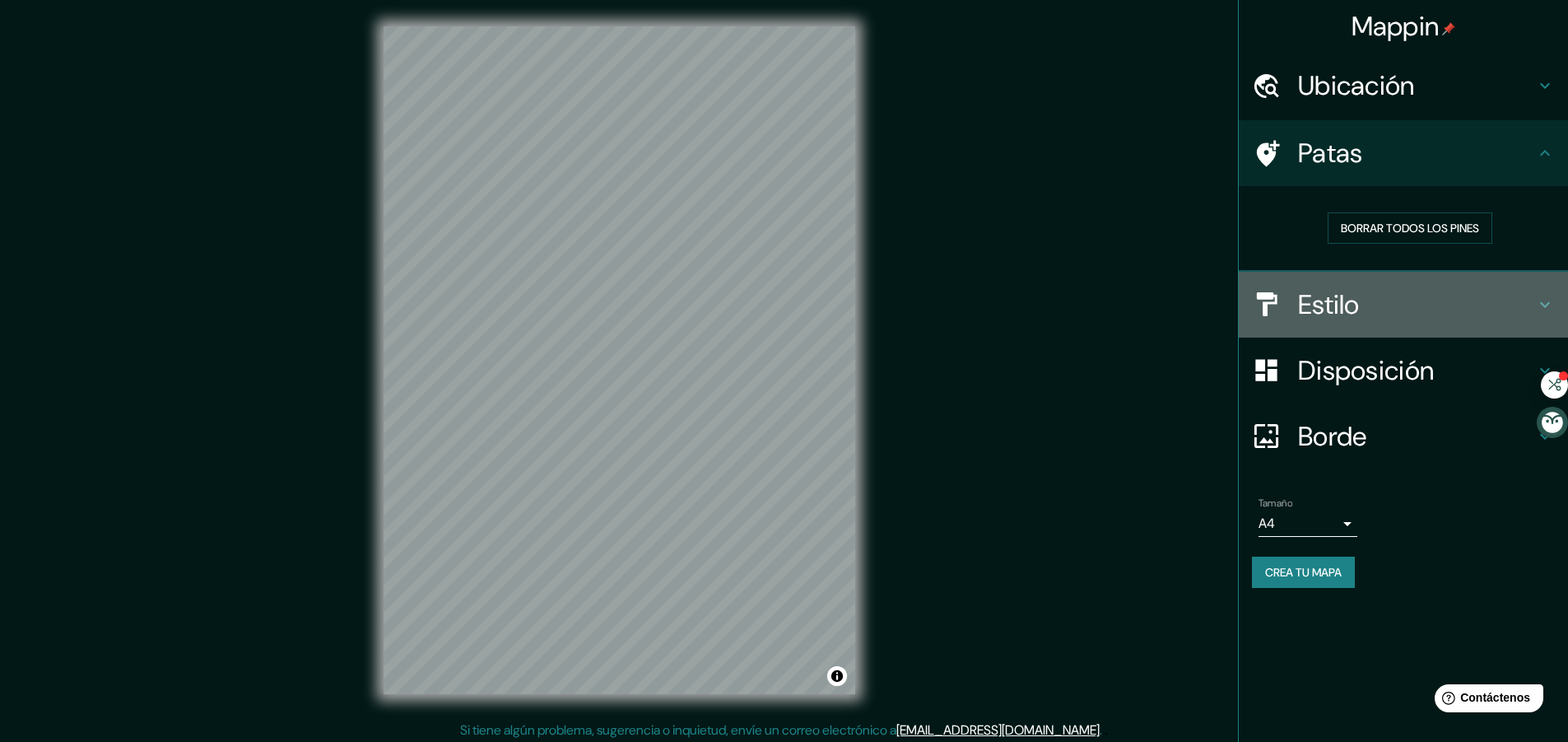
click at [1286, 309] on div at bounding box center [1275, 304] width 46 height 29
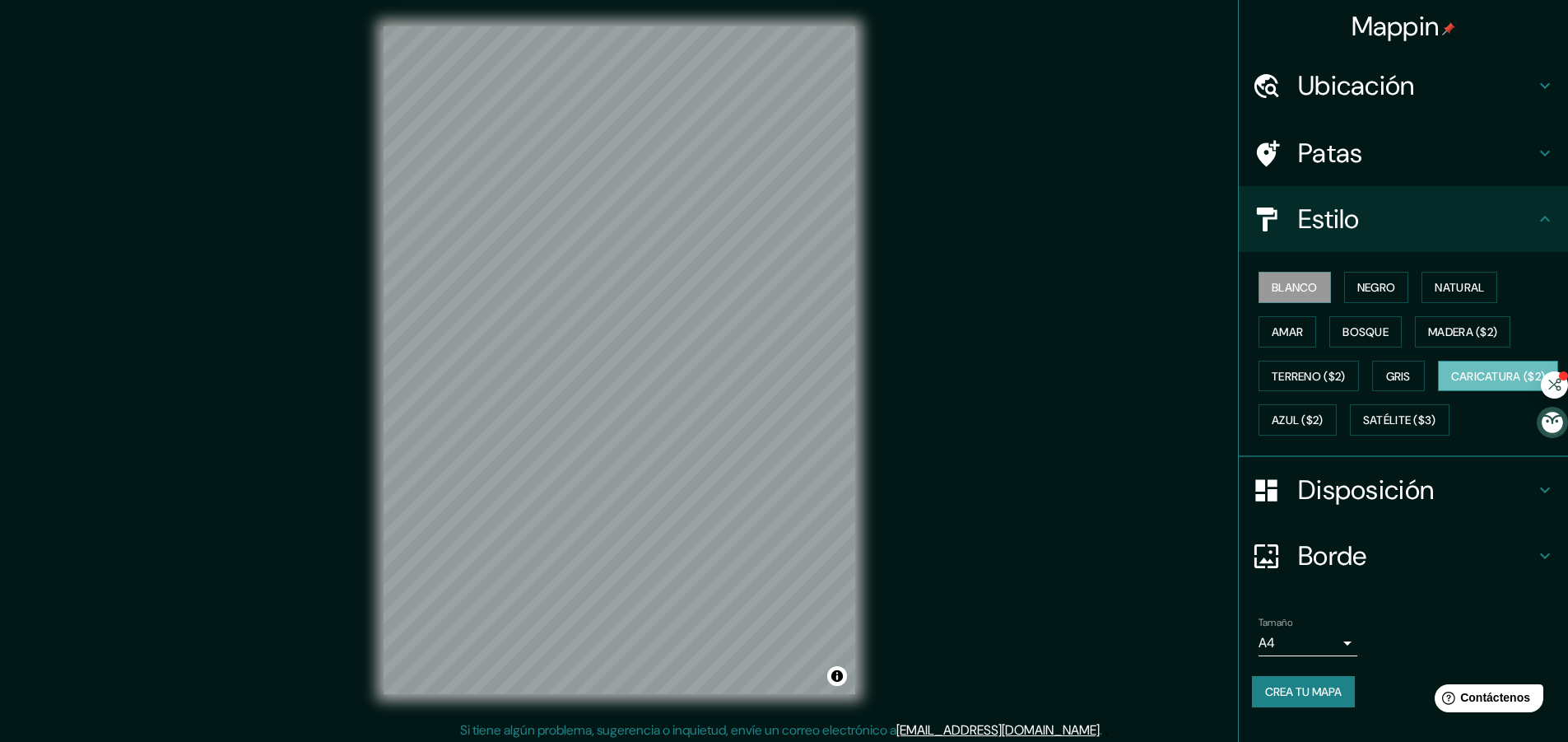
click at [1438, 391] on button "Caricatura ($2)" at bounding box center [1498, 376] width 121 height 32
click at [1304, 380] on font "Terreno ($2)" at bounding box center [1308, 375] width 74 height 14
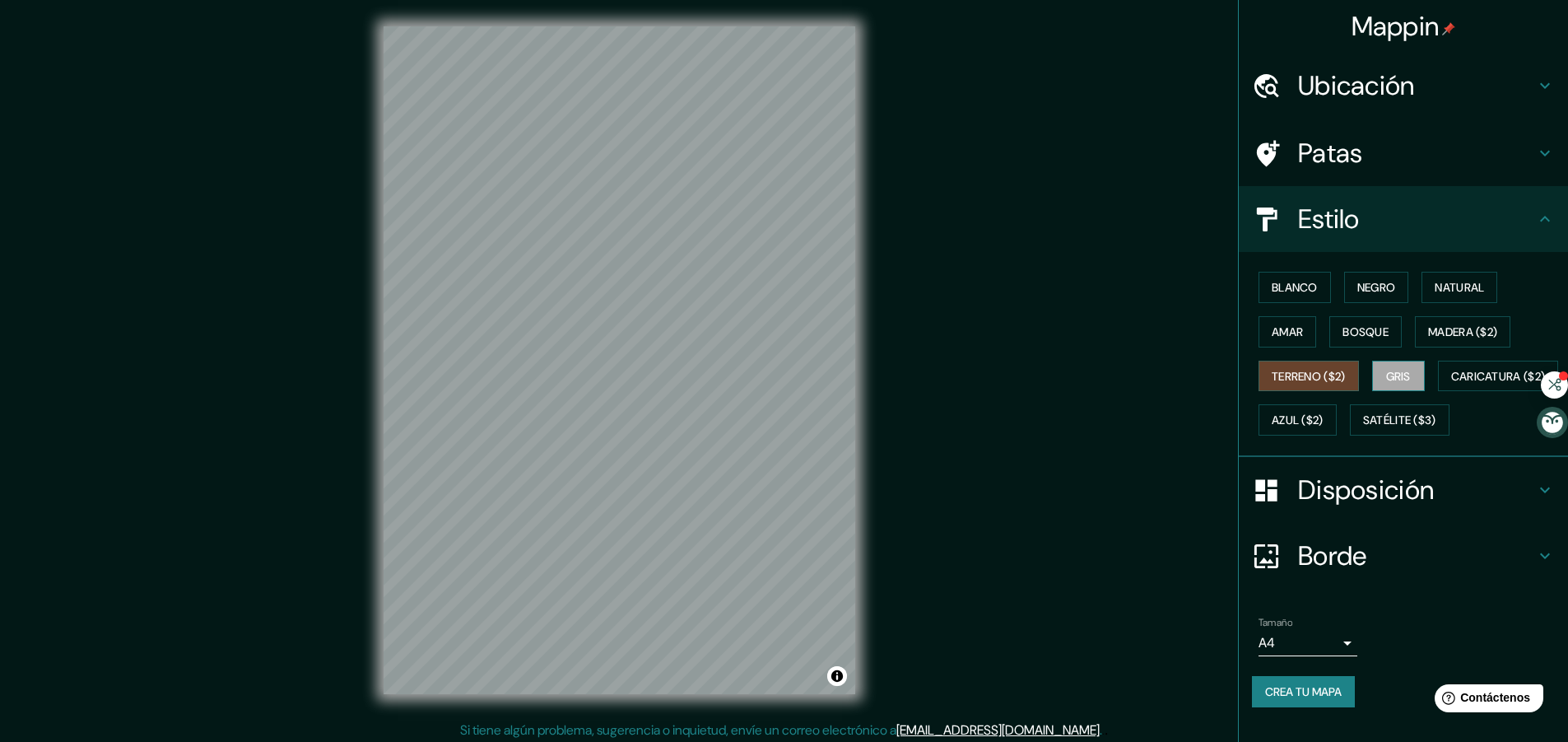
click at [1389, 381] on font "Gris" at bounding box center [1397, 375] width 25 height 14
click at [1450, 384] on font "Caricatura ($2)" at bounding box center [1497, 375] width 95 height 14
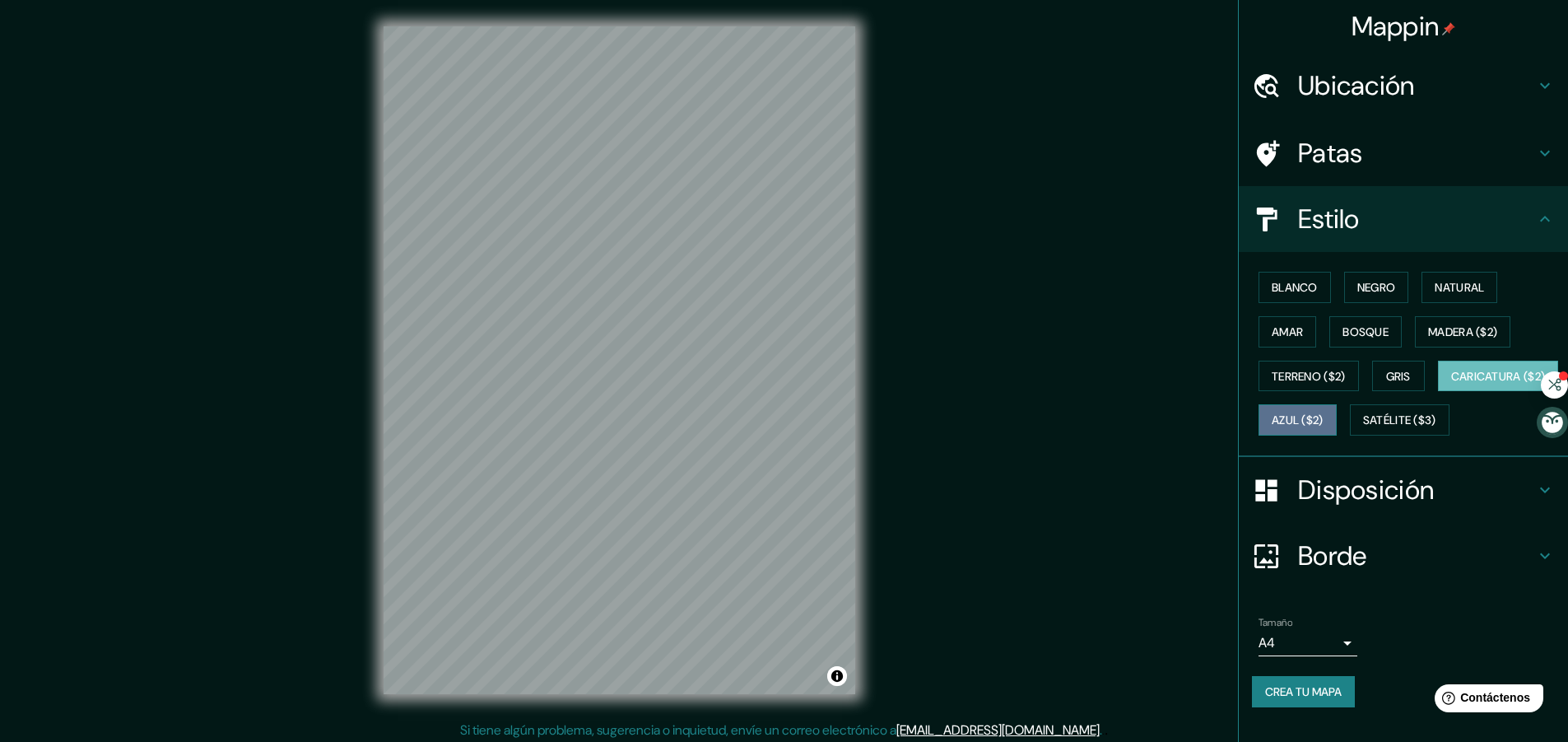
click at [1323, 425] on font "Azul ($2)" at bounding box center [1297, 420] width 52 height 14
click at [1350, 436] on button "Satélite ($3)" at bounding box center [1399, 420] width 100 height 32
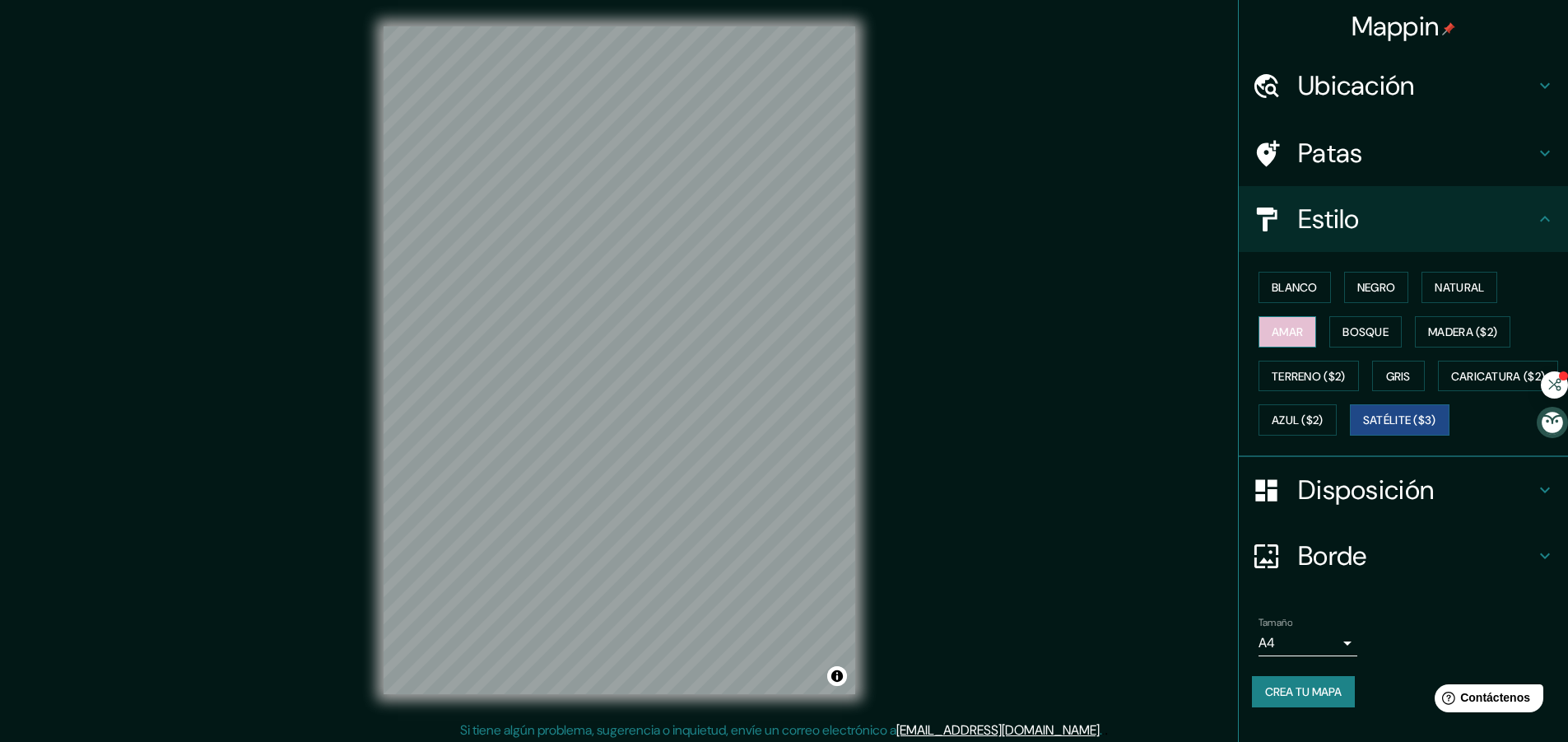
click at [1286, 322] on font "Amar" at bounding box center [1287, 331] width 32 height 21
click at [1291, 287] on font "Blanco" at bounding box center [1294, 287] width 46 height 14
click at [1363, 285] on font "Negro" at bounding box center [1375, 287] width 38 height 14
click at [1366, 324] on font "Bosque" at bounding box center [1365, 331] width 46 height 14
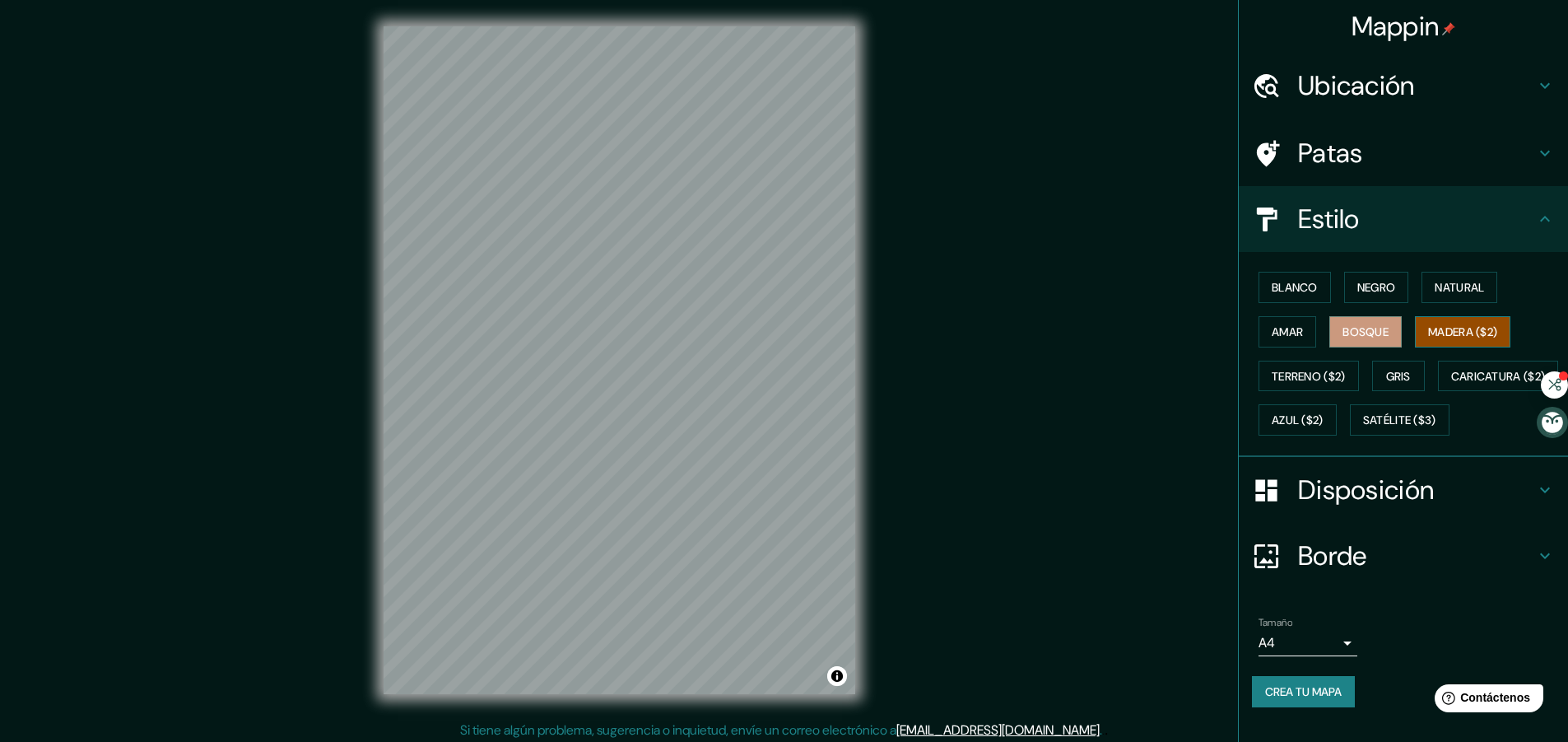
click at [1458, 322] on font "Madera ($2)" at bounding box center [1461, 331] width 69 height 21
click at [1441, 276] on font "Natural" at bounding box center [1459, 287] width 49 height 21
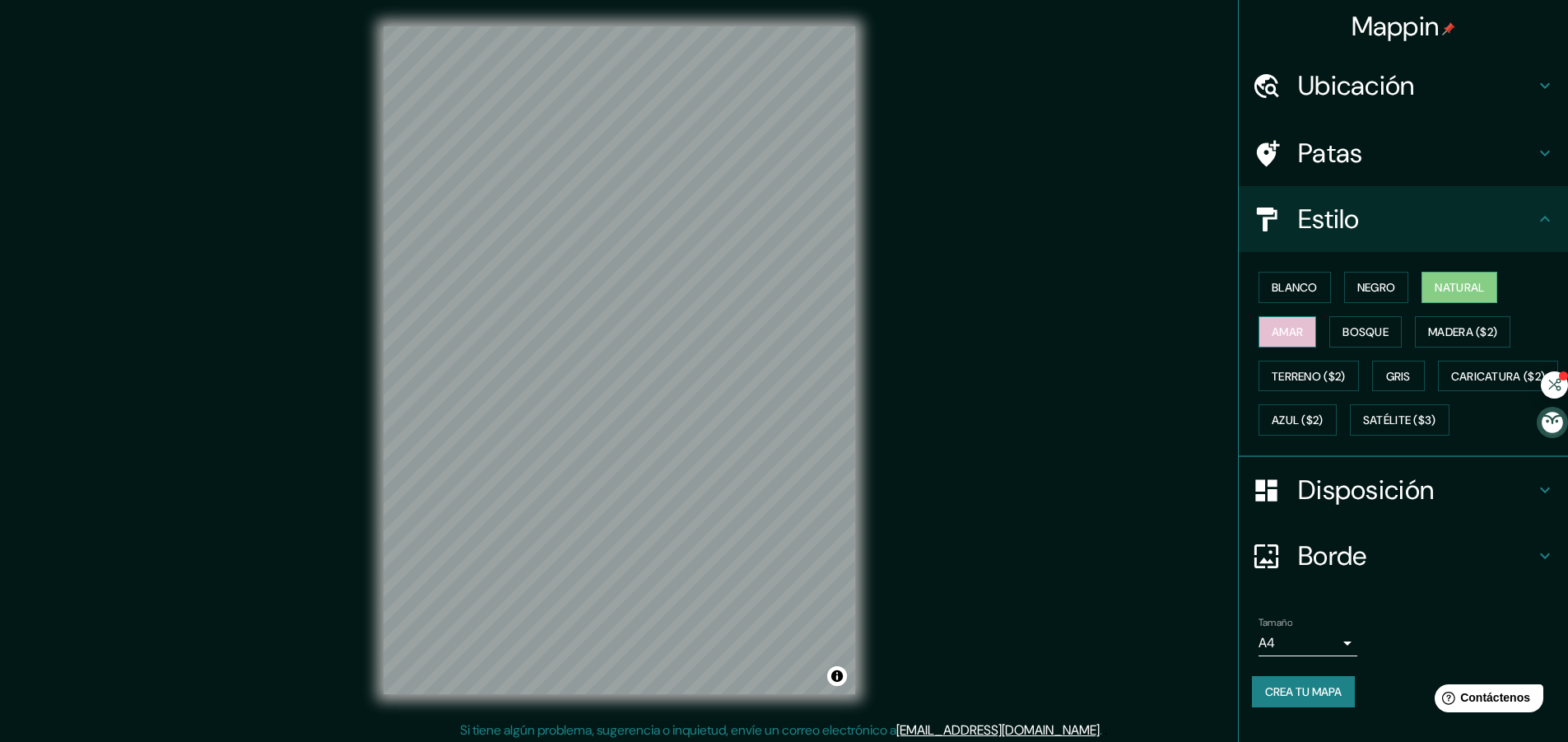
click at [1273, 338] on font "Amar" at bounding box center [1287, 331] width 32 height 14
click at [1300, 385] on font "Terreno ($2)" at bounding box center [1308, 376] width 74 height 21
click at [1286, 292] on font "Blanco" at bounding box center [1294, 287] width 46 height 14
click at [1340, 507] on font "Disposición" at bounding box center [1365, 490] width 136 height 35
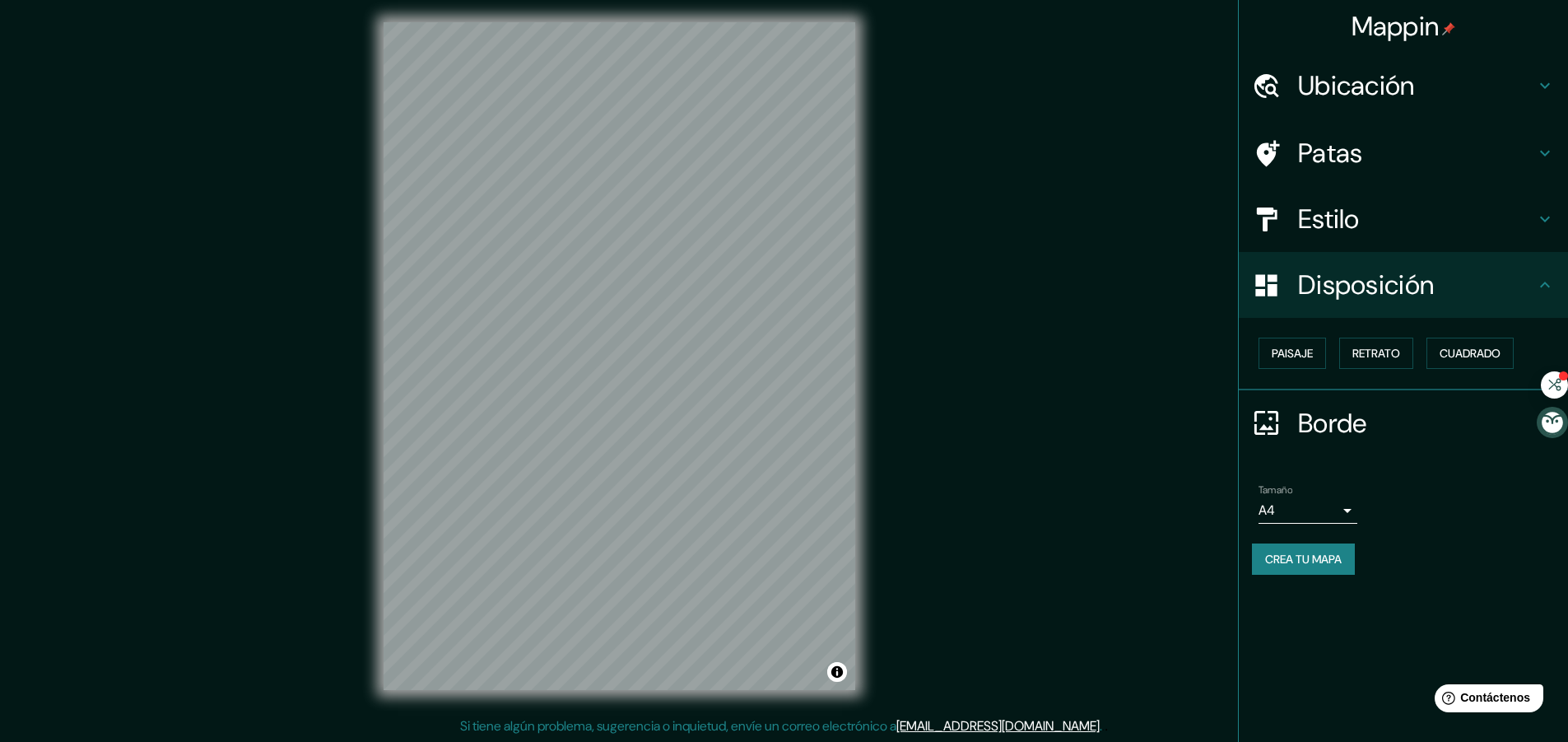
scroll to position [5, 0]
click at [1344, 159] on font "Patas" at bounding box center [1330, 153] width 65 height 35
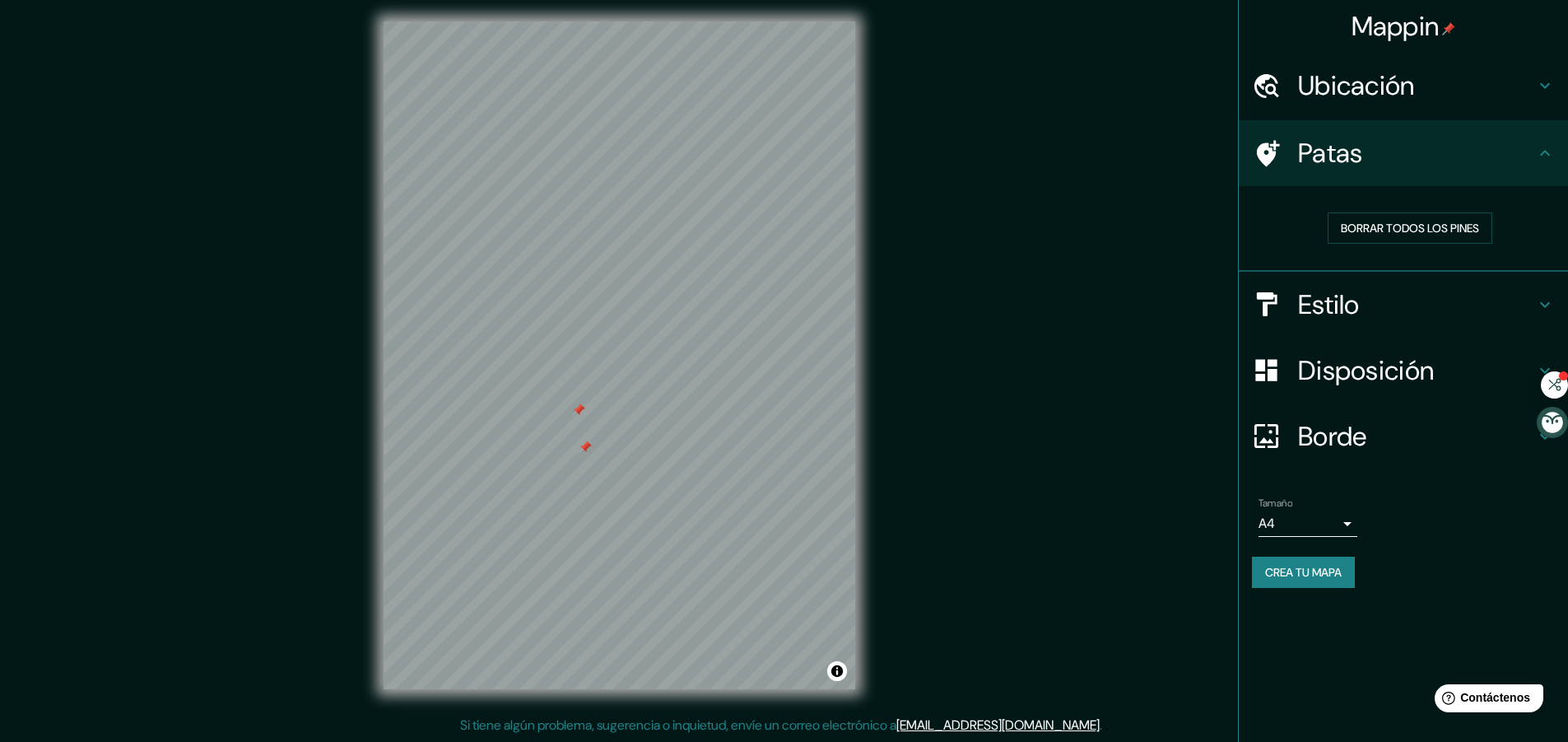
click at [1356, 148] on font "Patas" at bounding box center [1330, 153] width 65 height 35
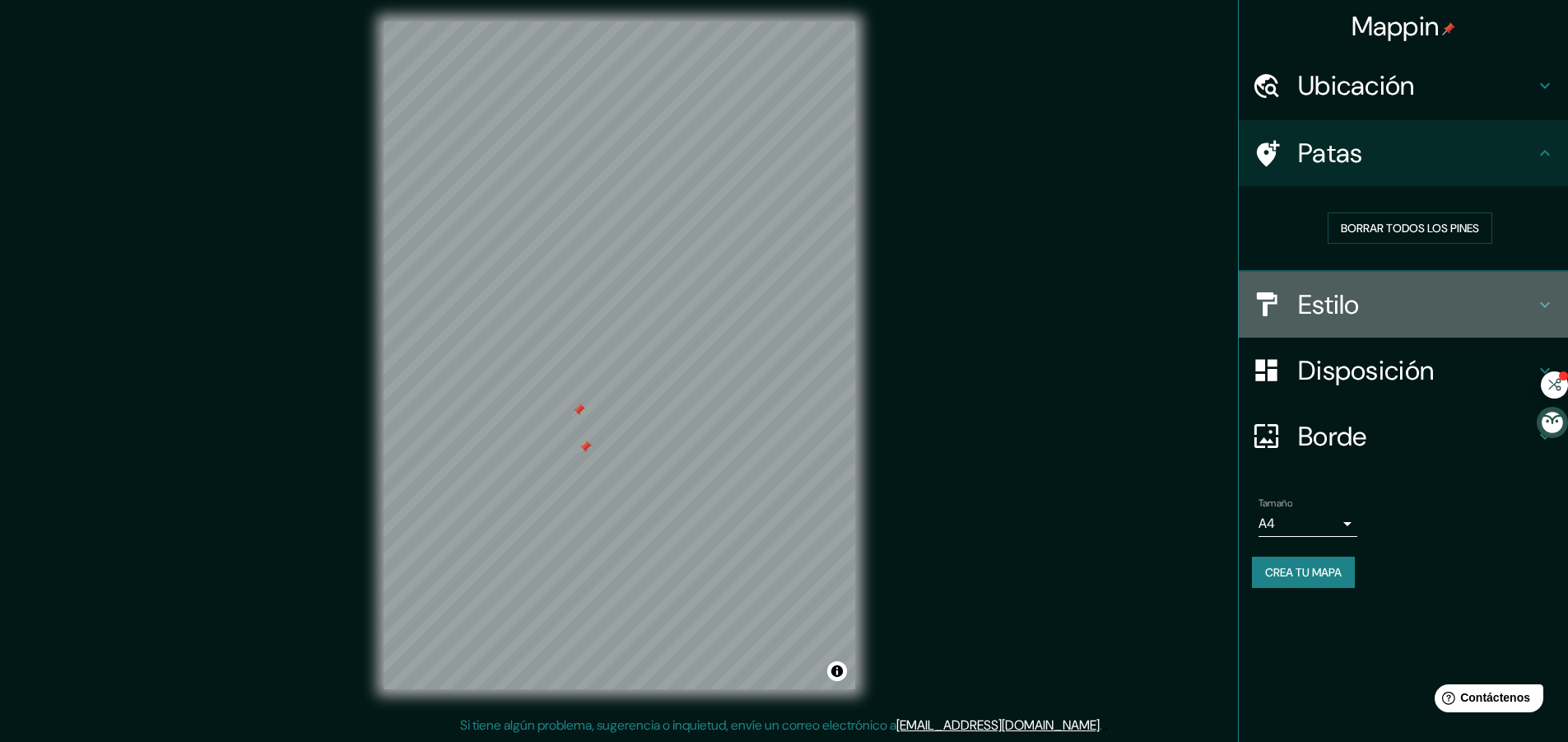
click at [1357, 293] on font "Estilo" at bounding box center [1328, 304] width 61 height 35
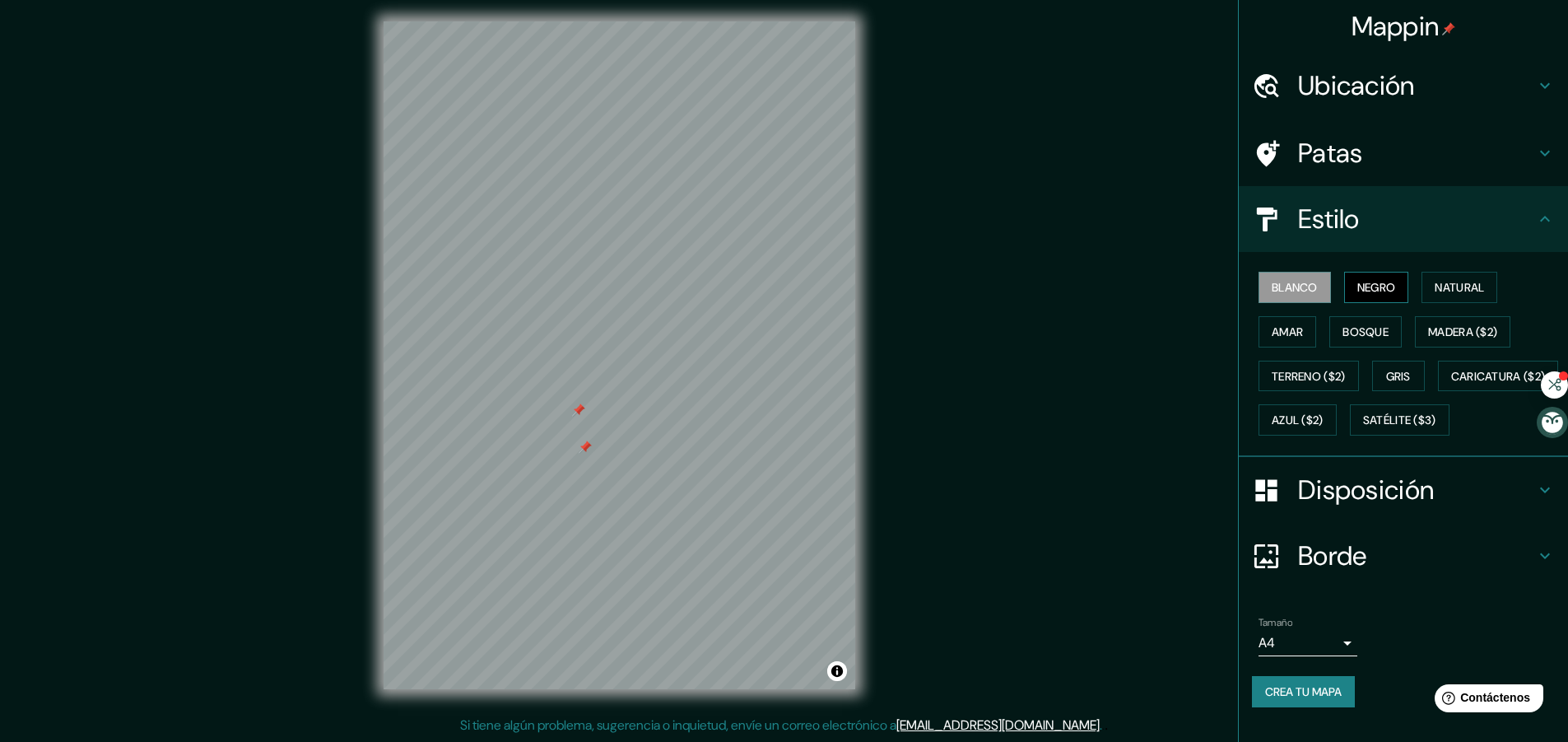
click at [1359, 288] on font "Negro" at bounding box center [1375, 287] width 38 height 14
click at [1284, 329] on font "Amar" at bounding box center [1287, 331] width 32 height 14
click at [1342, 333] on font "Bosque" at bounding box center [1365, 331] width 46 height 14
click at [1326, 376] on font "Terreno ($2)" at bounding box center [1308, 375] width 74 height 14
click at [1391, 382] on font "Gris" at bounding box center [1397, 375] width 25 height 14
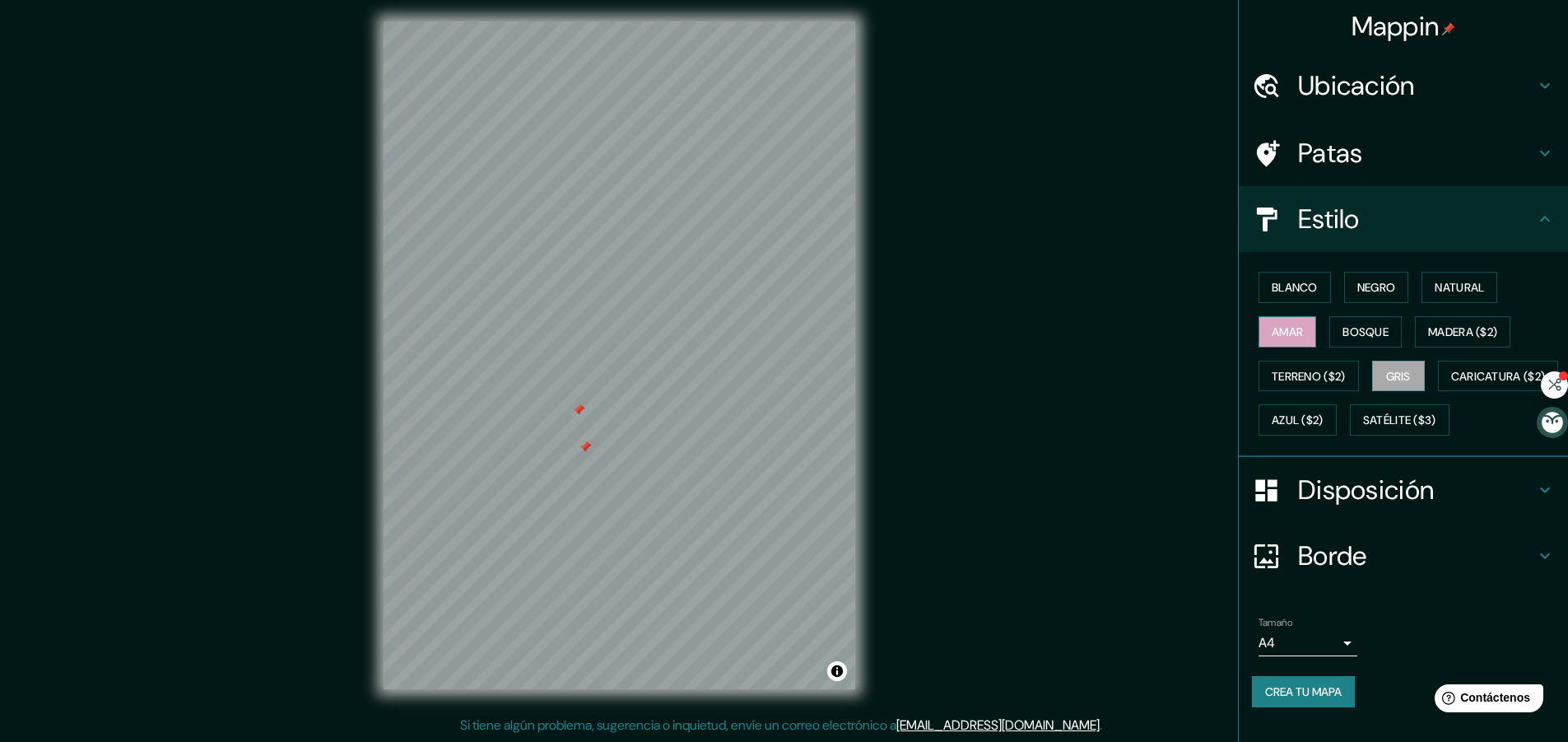
click at [1286, 342] on button "Amar" at bounding box center [1287, 332] width 58 height 32
click at [1292, 281] on font "Blanco" at bounding box center [1294, 287] width 46 height 14
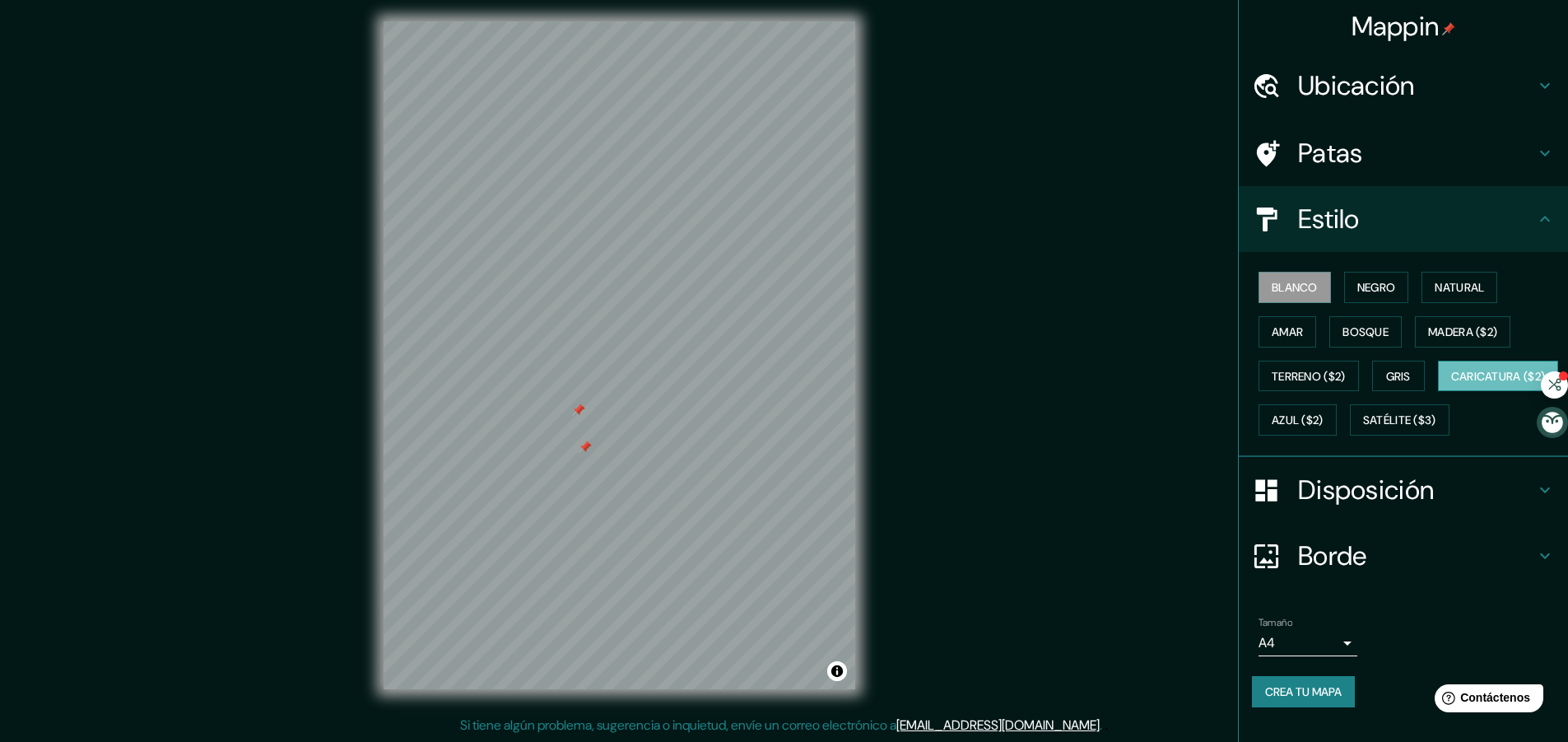
click at [1450, 384] on font "Caricatura ($2)" at bounding box center [1497, 375] width 95 height 14
click at [1363, 431] on font "Satélite ($3)" at bounding box center [1399, 420] width 73 height 21
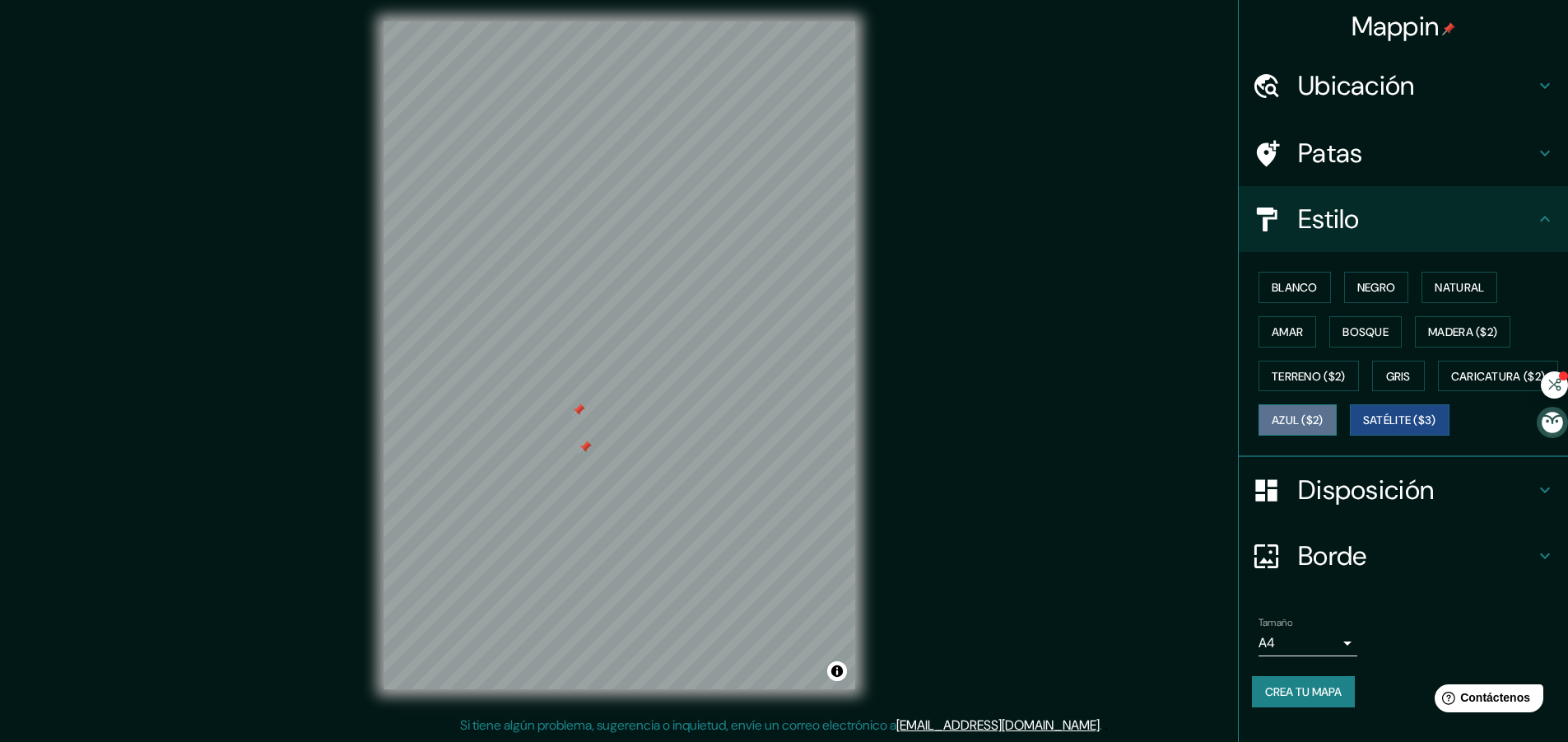
click at [1323, 416] on font "Azul ($2)" at bounding box center [1297, 420] width 52 height 14
click at [1444, 334] on font "Madera ($2)" at bounding box center [1461, 331] width 69 height 14
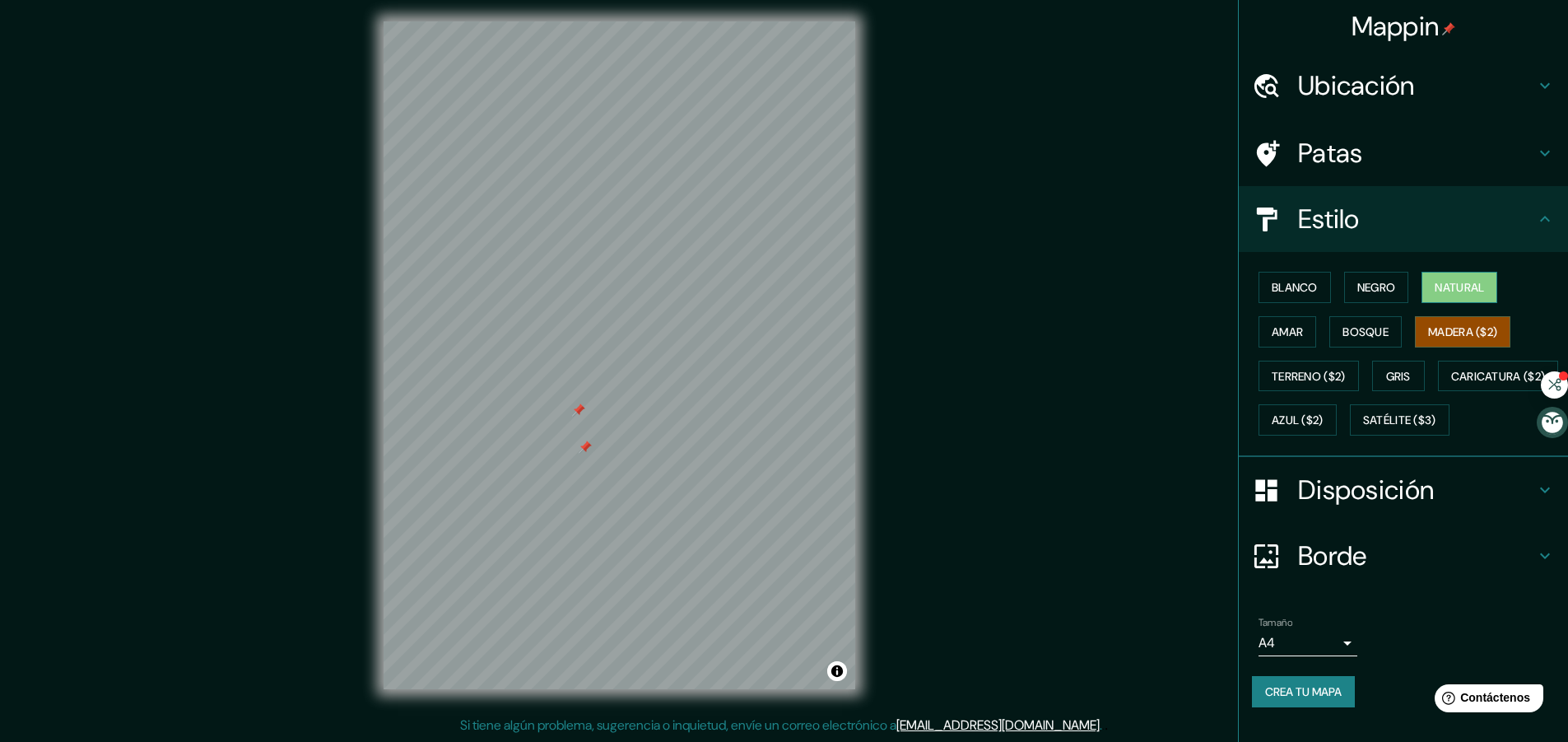
click at [1436, 285] on font "Natural" at bounding box center [1459, 287] width 49 height 14
